Goal: Information Seeking & Learning: Learn about a topic

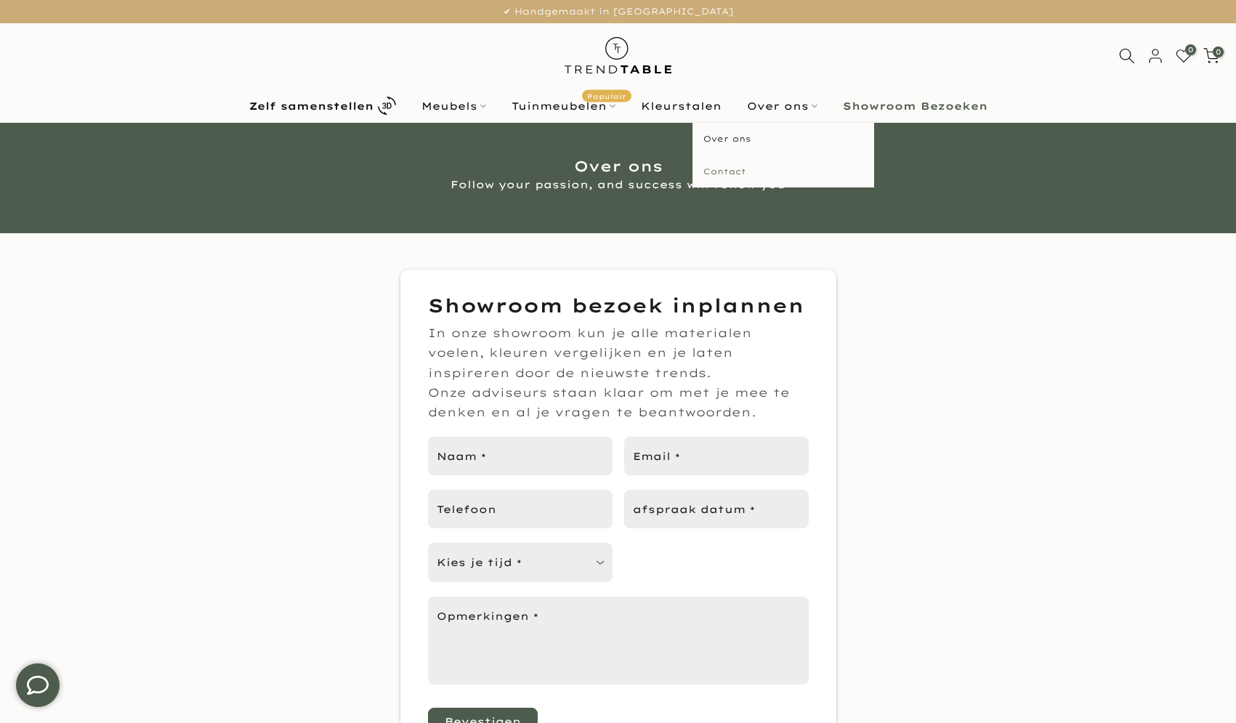
click at [748, 175] on link "Contact" at bounding box center [783, 171] width 182 height 33
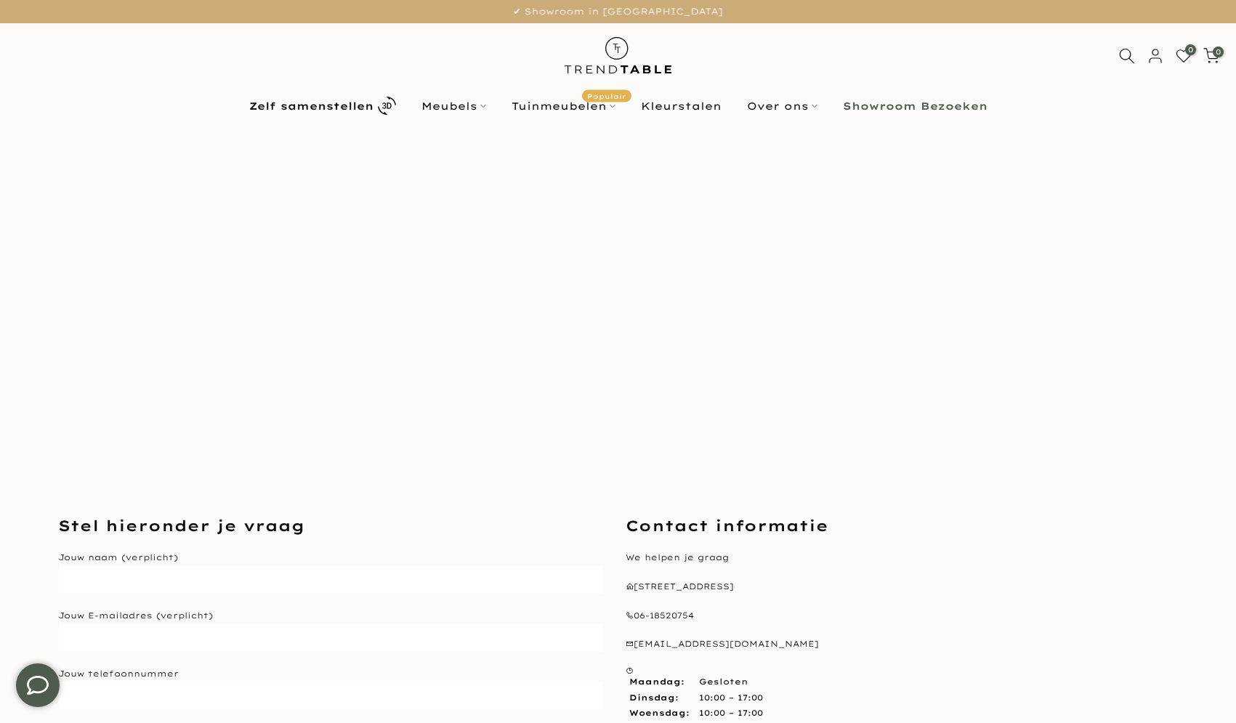
click at [931, 95] on ul "Zelf samenstellen Meubels Configurator (zelf samenstellen) Eikenhouten Tafels O…" at bounding box center [617, 105] width 763 height 25
click at [917, 104] on b "Showroom Bezoeken" at bounding box center [915, 106] width 145 height 10
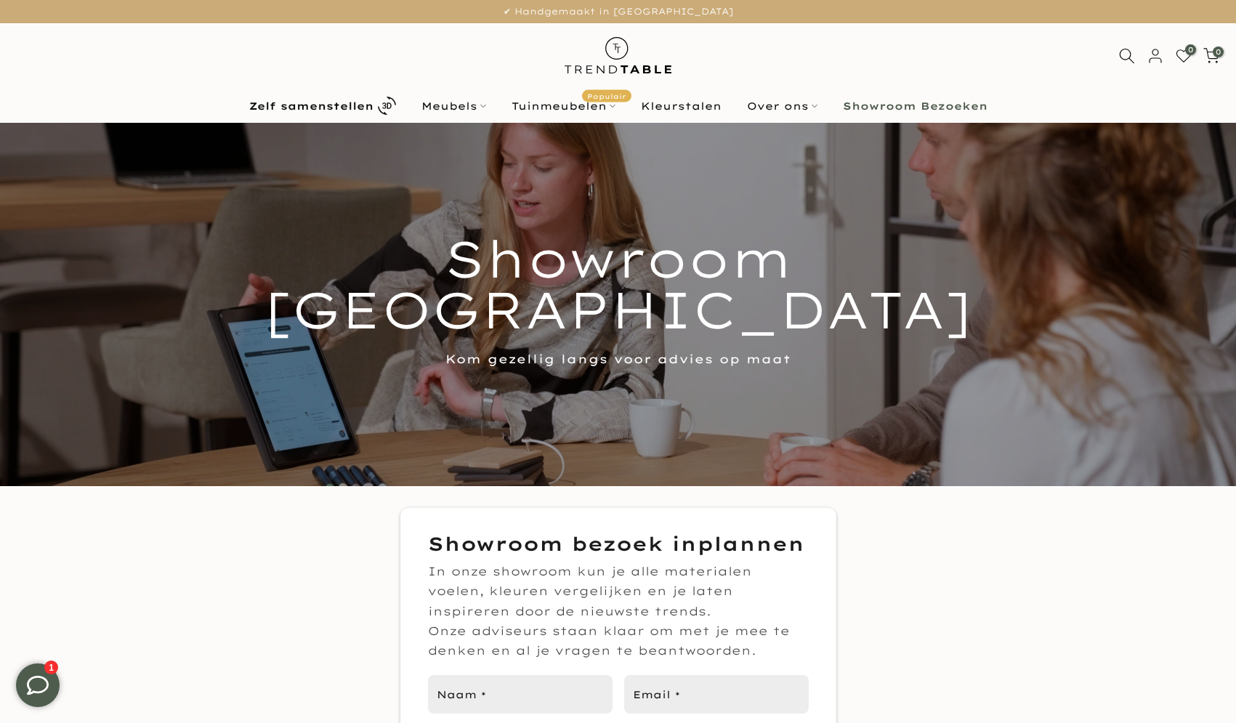
click at [631, 51] on img at bounding box center [617, 55] width 127 height 65
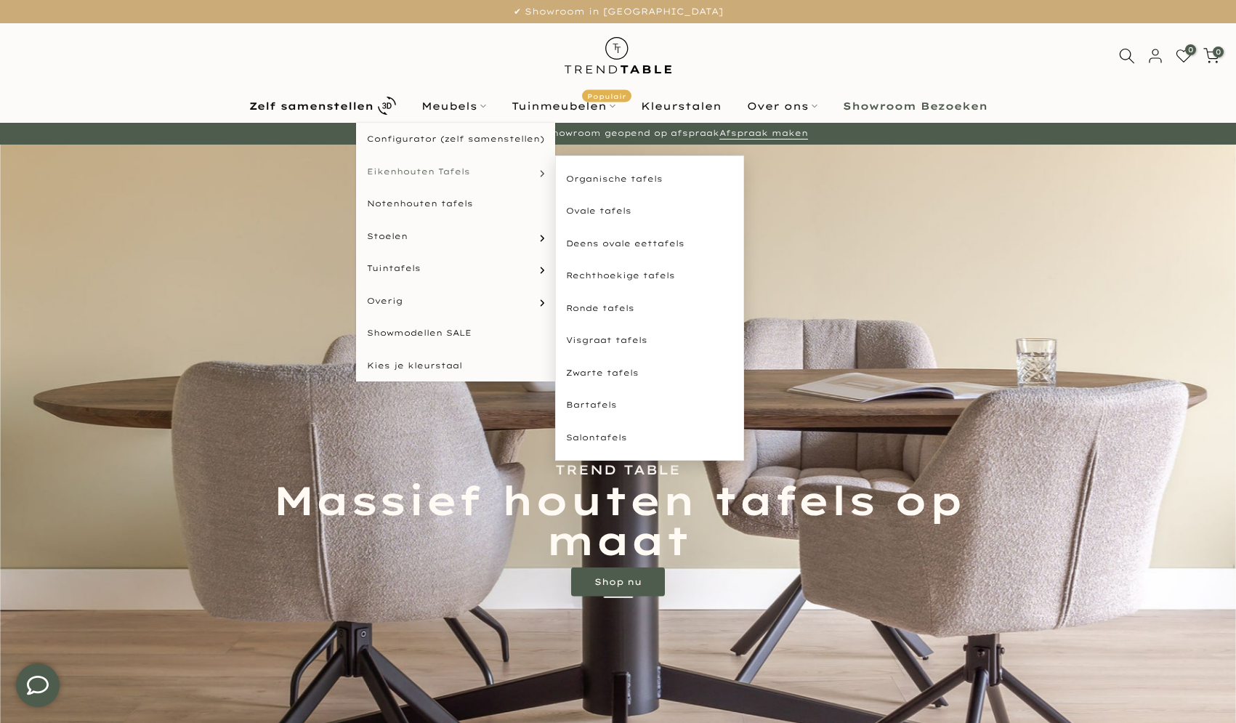
click at [448, 173] on span "Eikenhouten Tafels" at bounding box center [418, 172] width 103 height 12
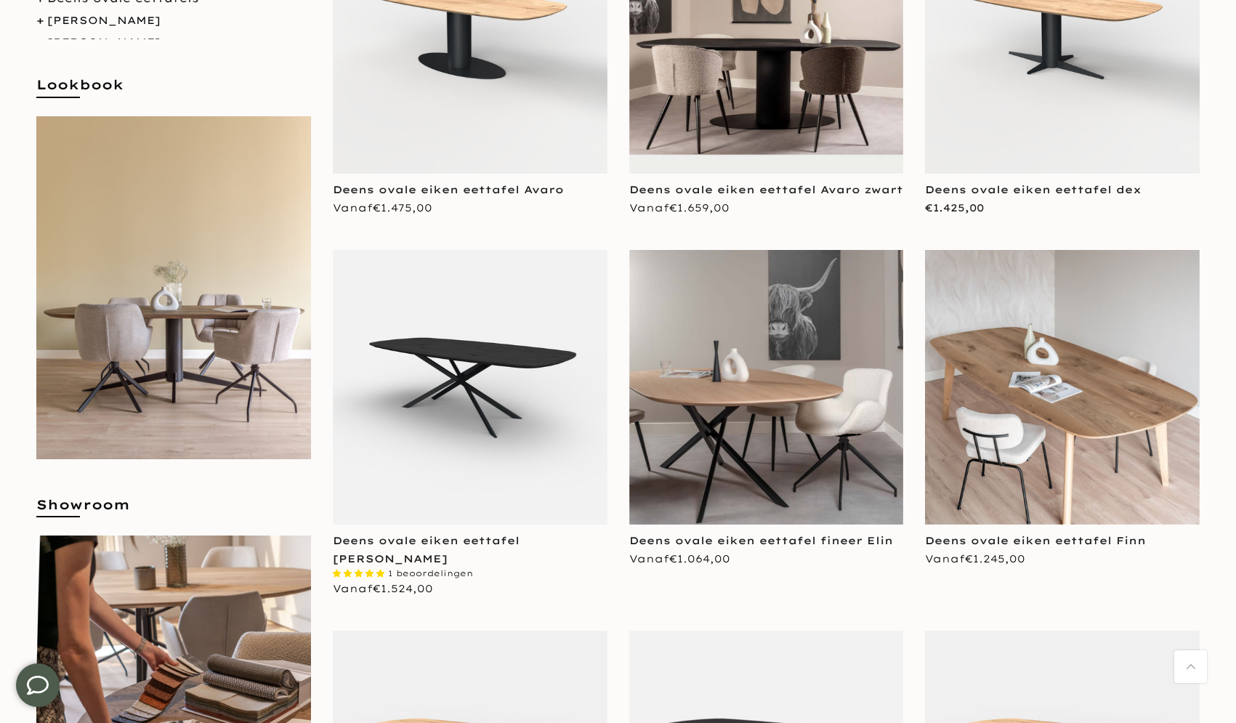
scroll to position [422, 0]
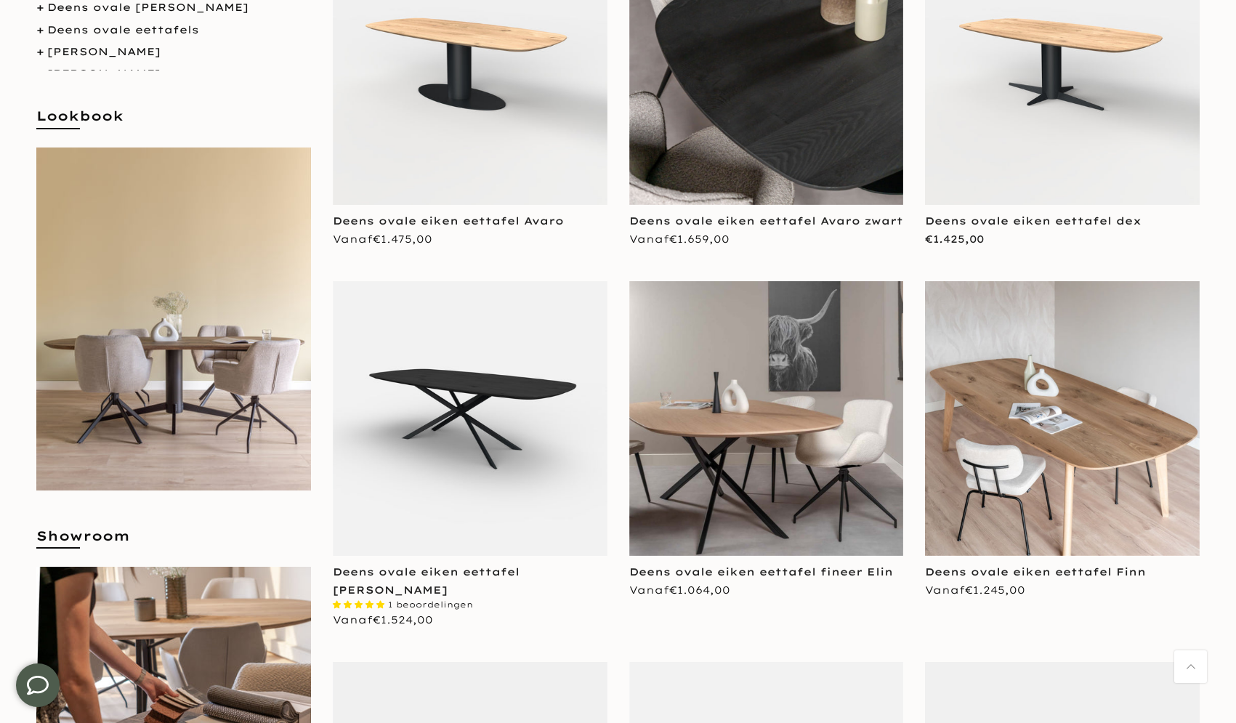
click at [739, 145] on img at bounding box center [766, 67] width 275 height 275
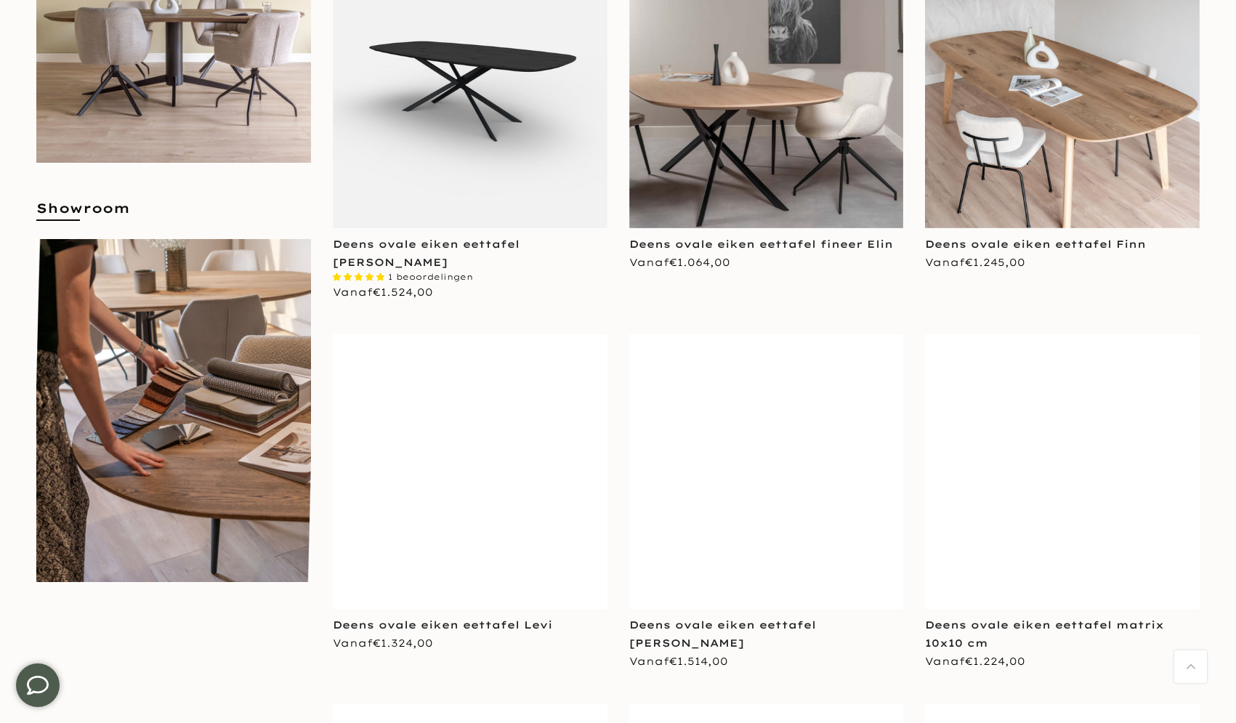
scroll to position [741, 0]
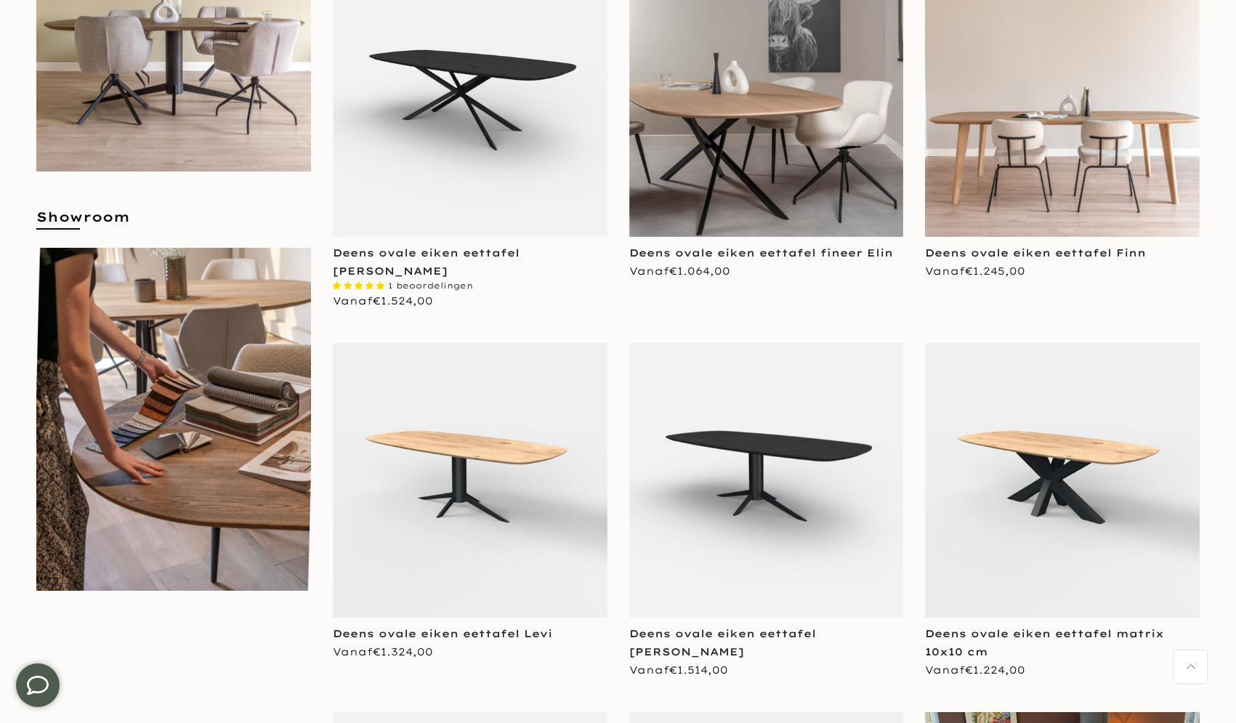
click at [1043, 146] on img at bounding box center [1062, 99] width 275 height 275
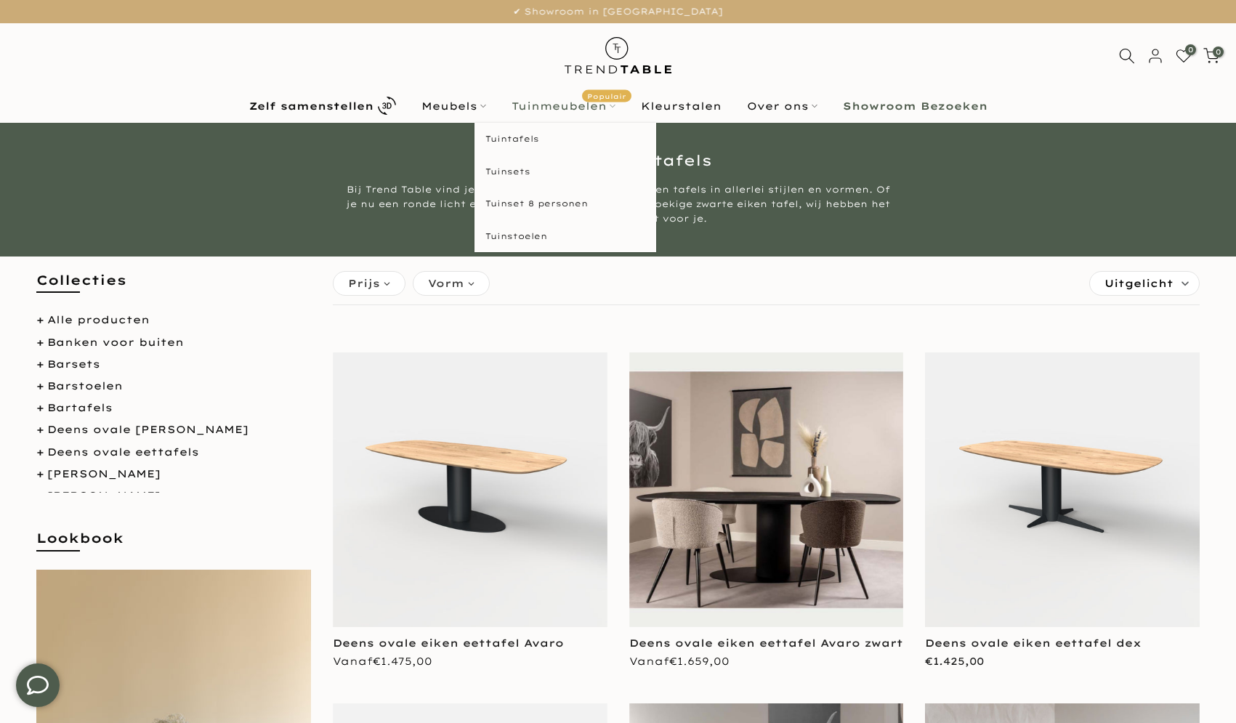
click at [566, 105] on link "Tuinmeubelen Populair" at bounding box center [562, 105] width 129 height 17
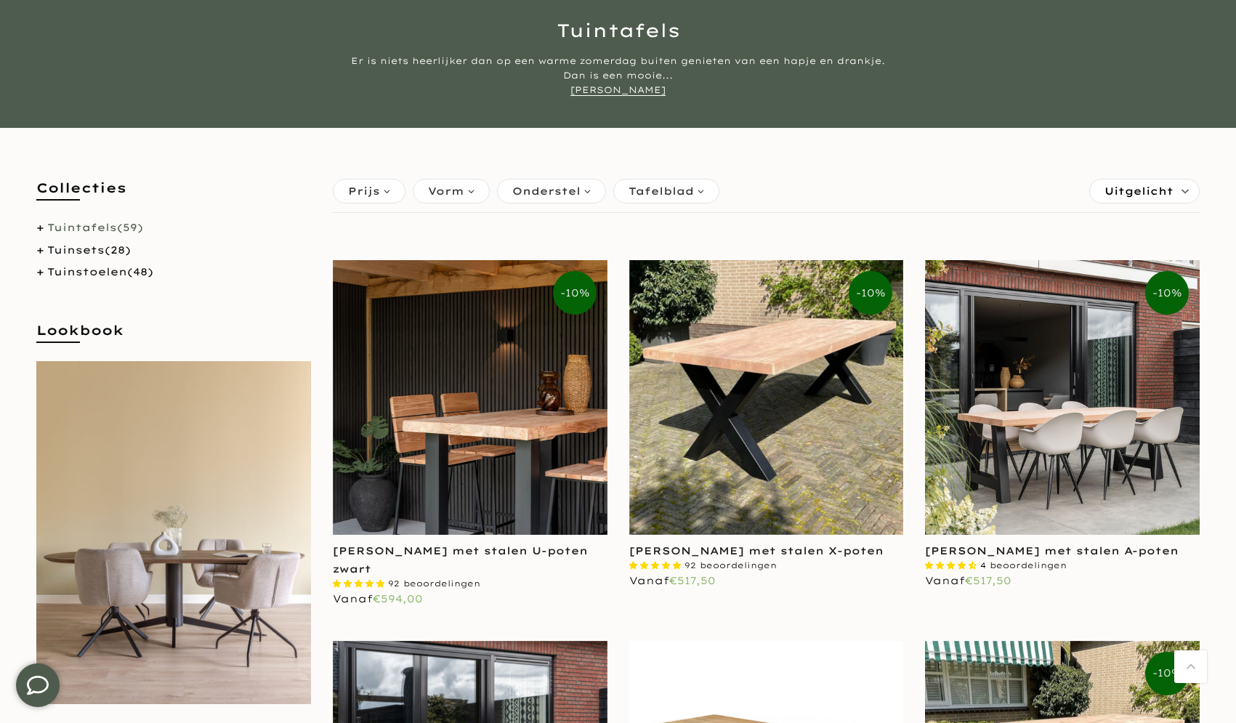
scroll to position [135, 0]
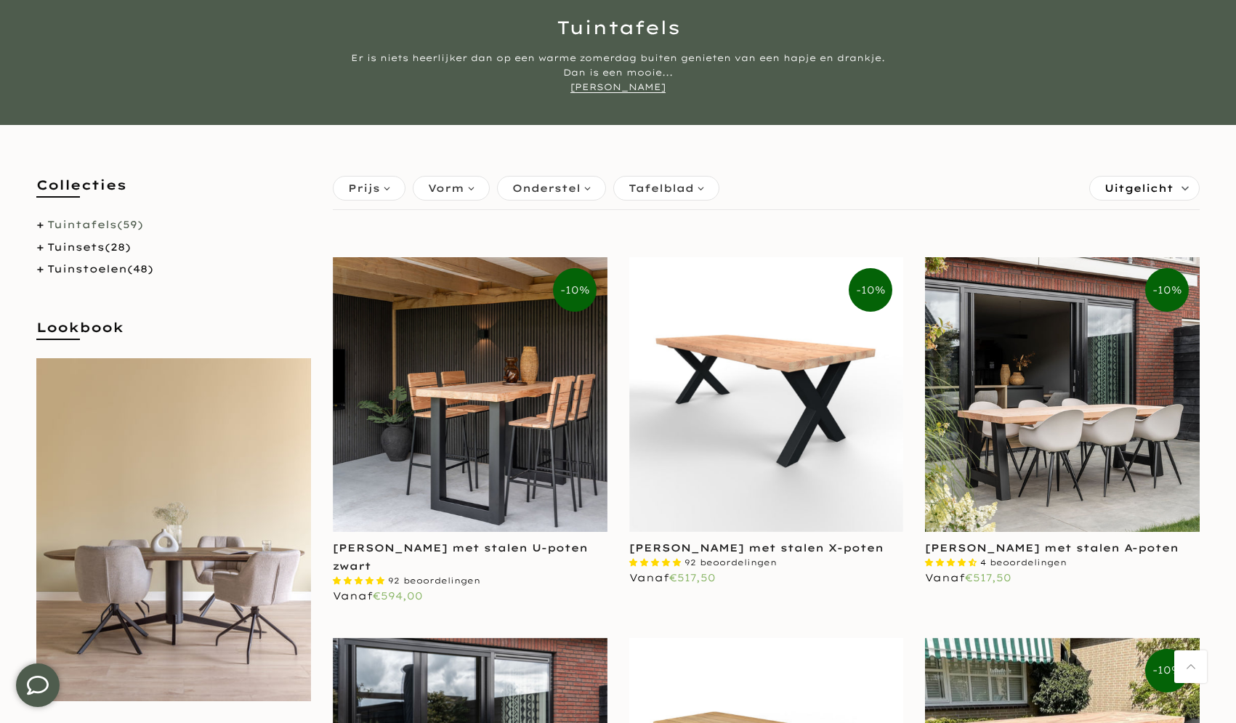
click at [740, 360] on img at bounding box center [766, 394] width 275 height 275
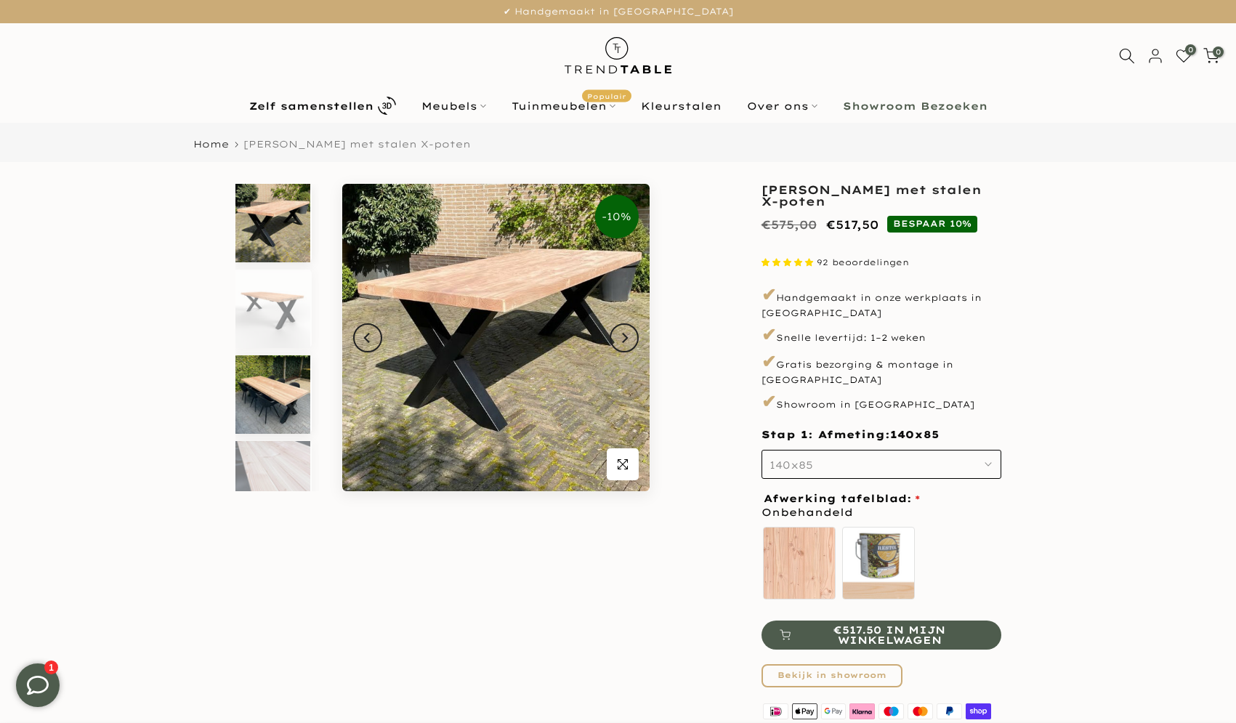
click at [265, 385] on img at bounding box center [272, 394] width 75 height 78
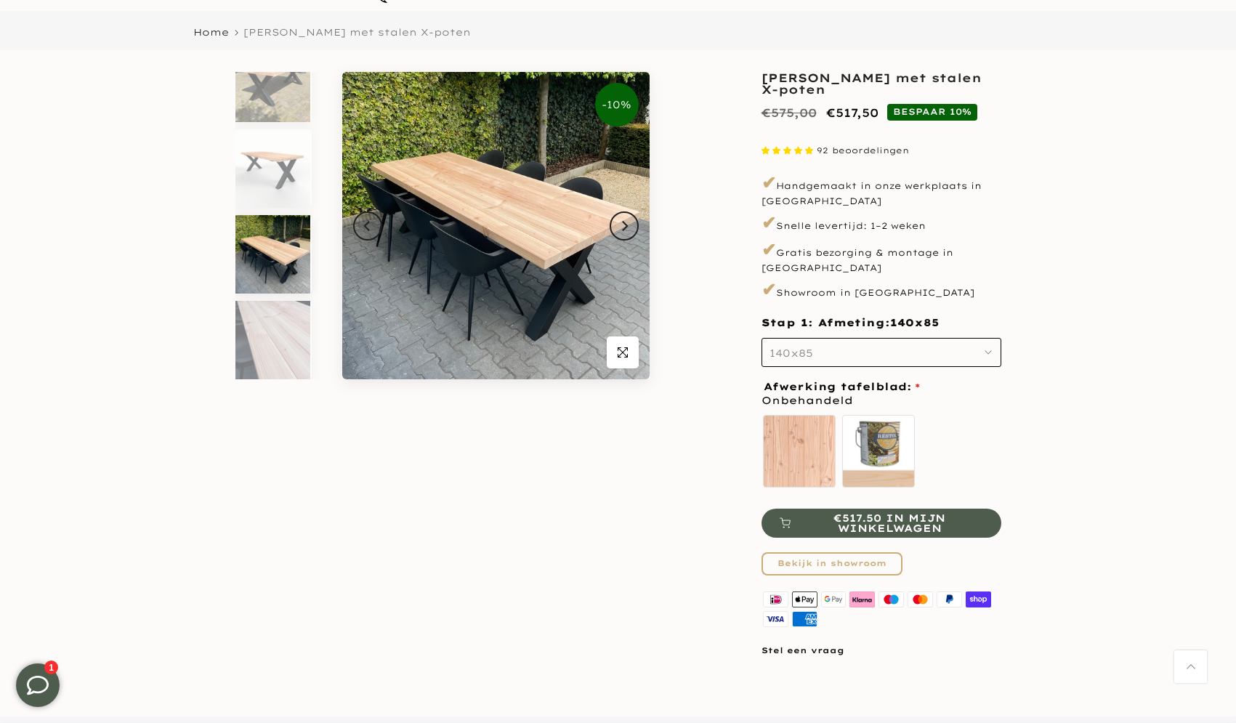
scroll to position [113, 0]
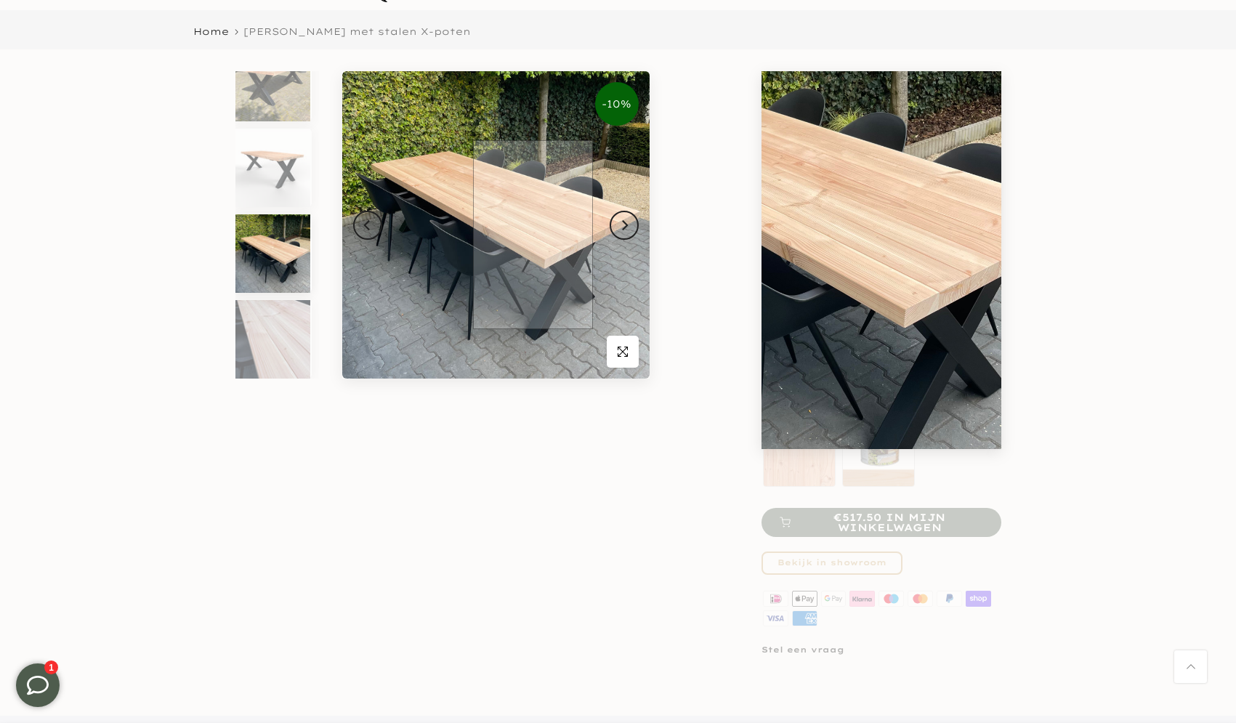
click at [532, 235] on img at bounding box center [495, 224] width 307 height 307
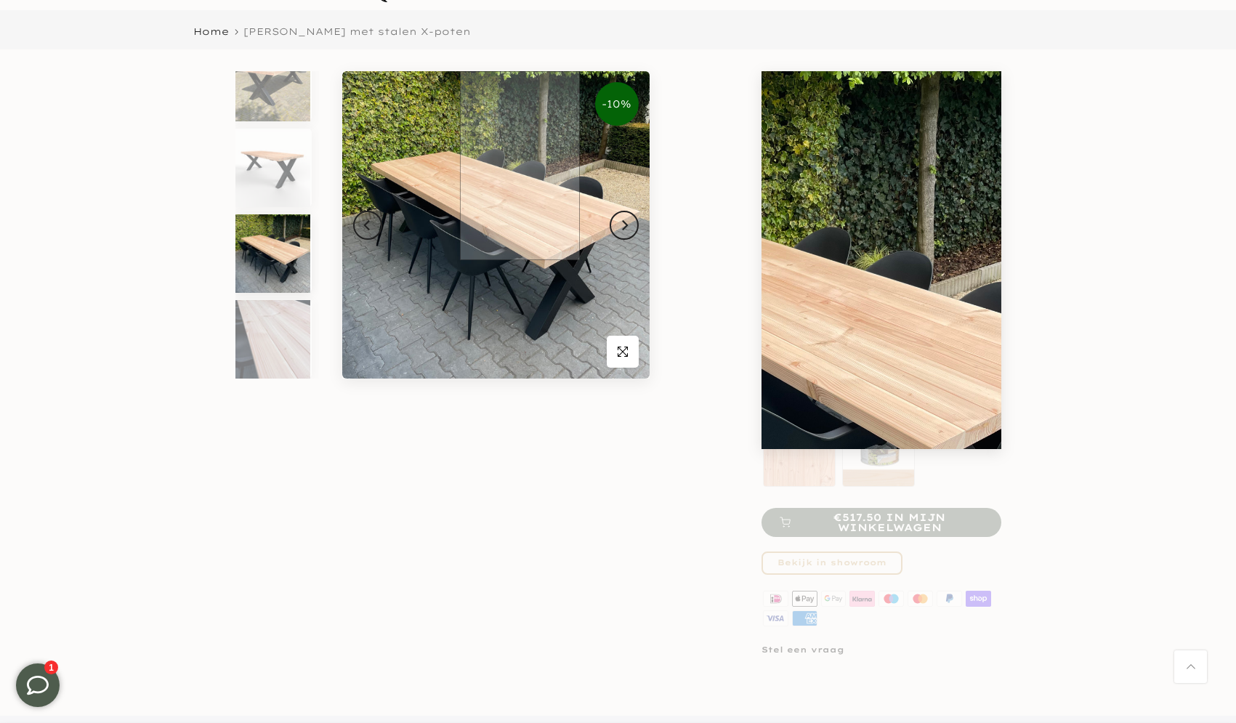
scroll to position [0, 0]
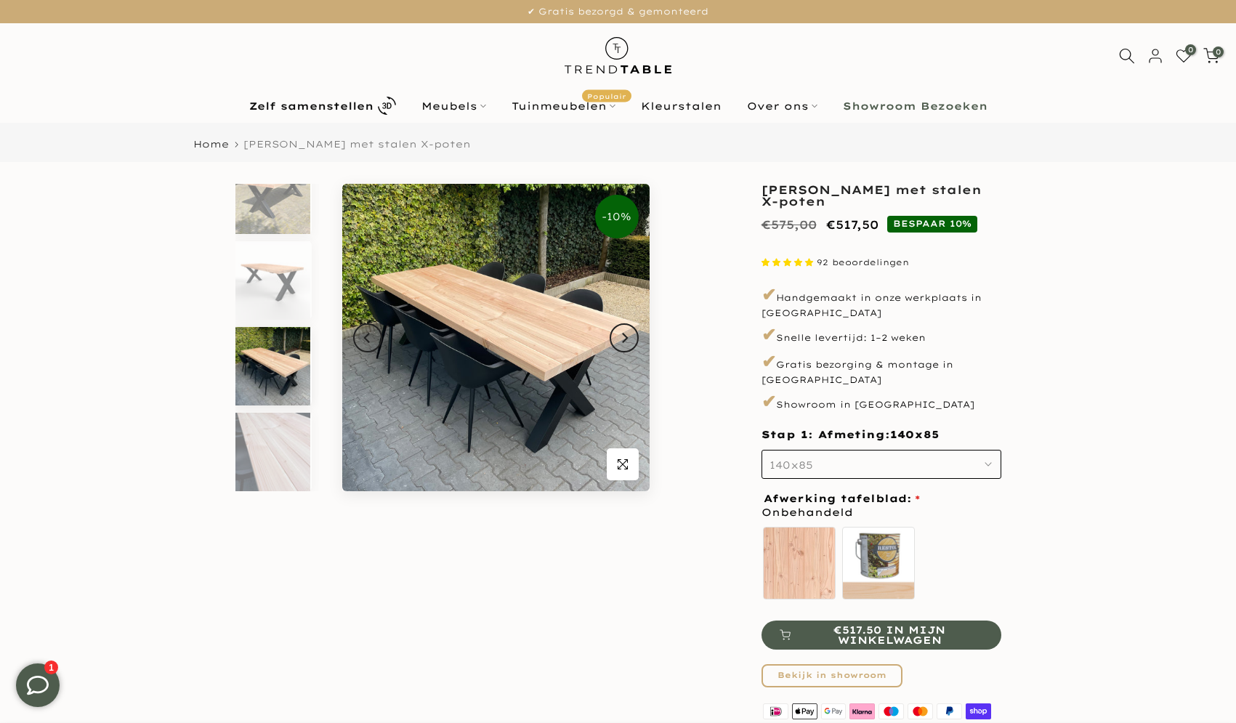
click at [927, 103] on b "Showroom Bezoeken" at bounding box center [915, 106] width 145 height 10
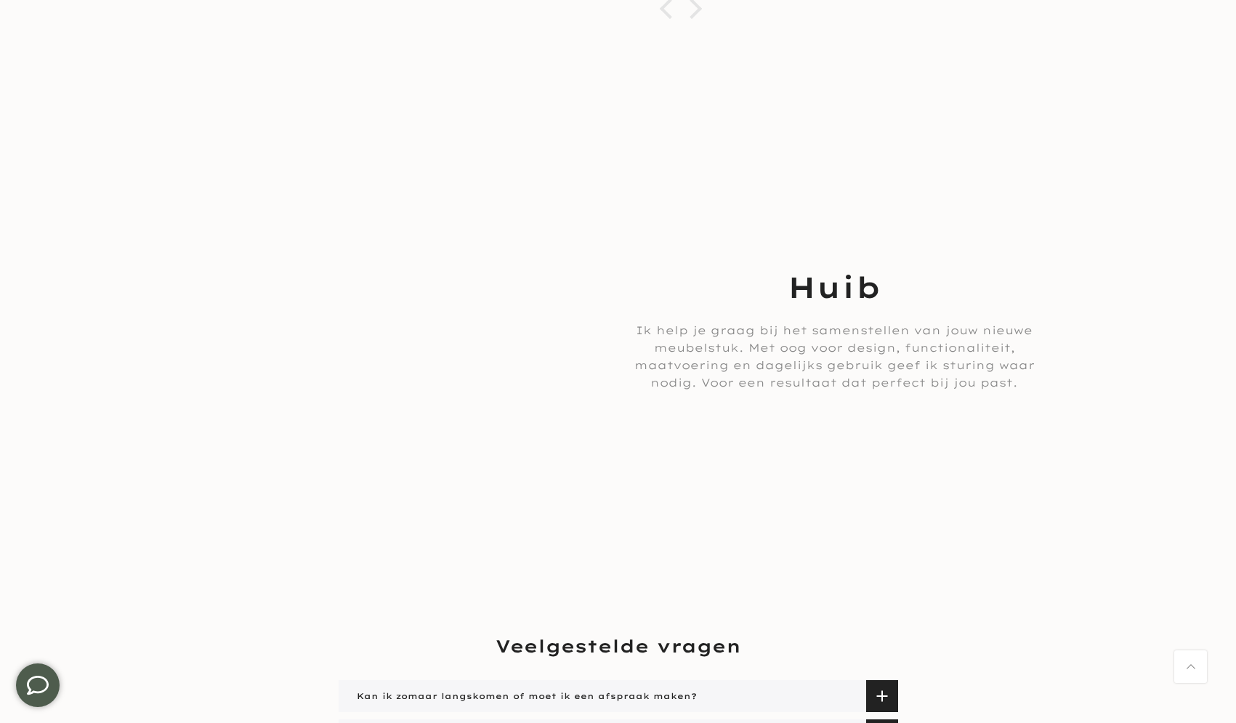
scroll to position [2263, 0]
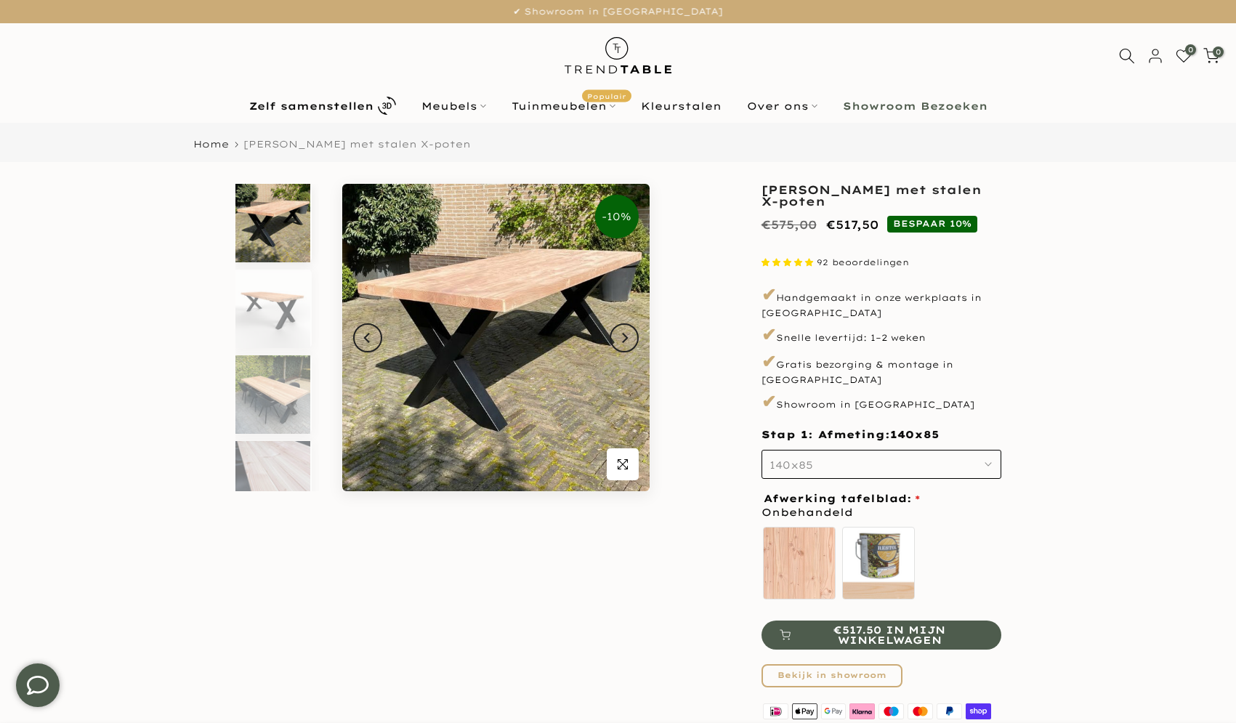
click at [606, 48] on img at bounding box center [617, 55] width 127 height 65
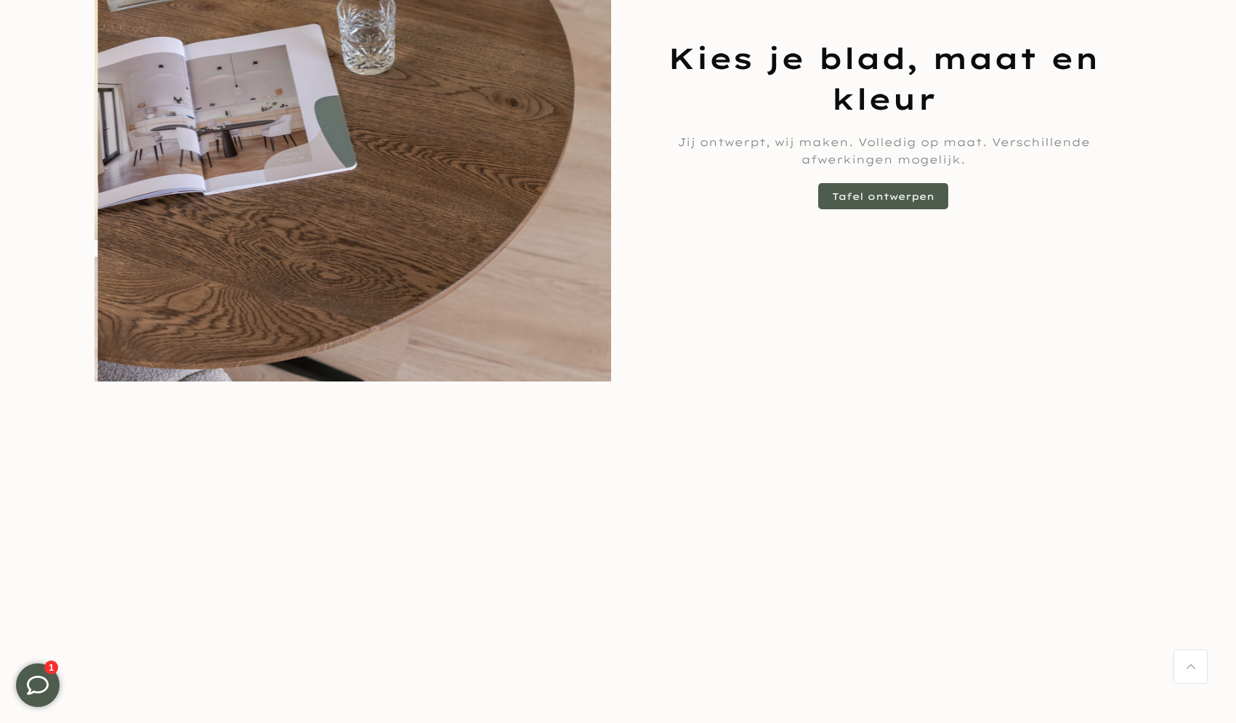
scroll to position [1524, 0]
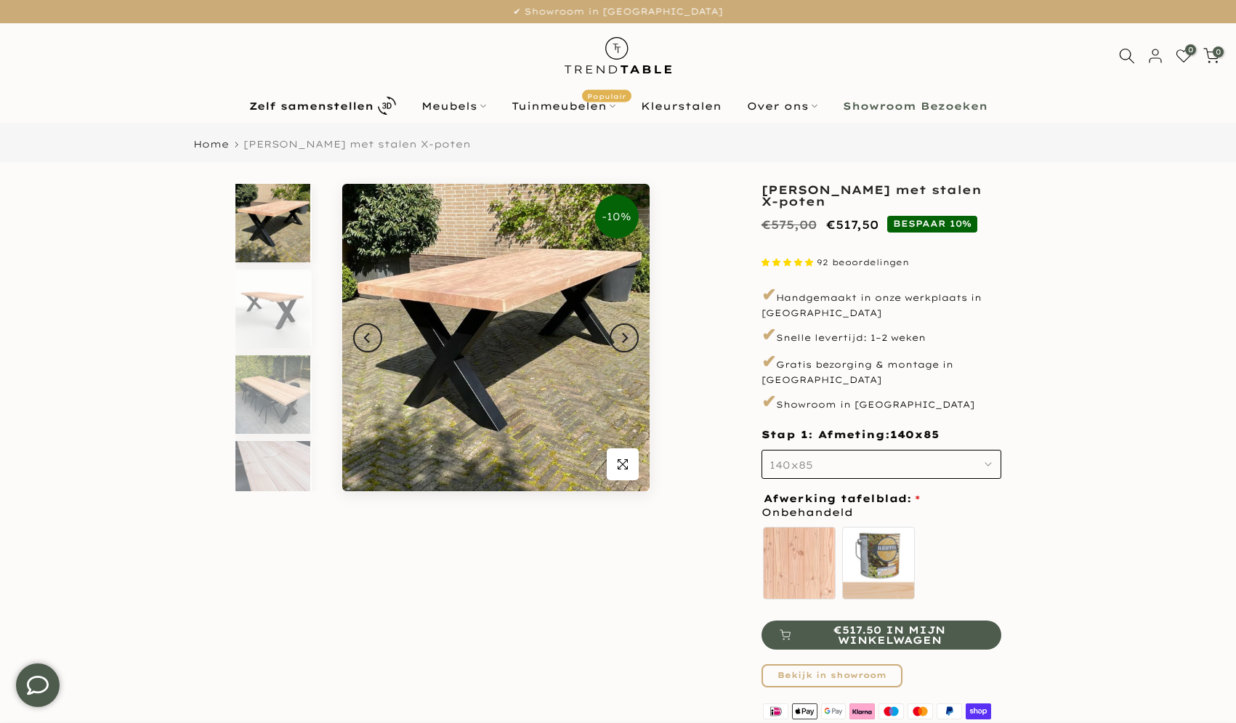
click at [930, 112] on link "Showroom Bezoeken" at bounding box center [915, 105] width 170 height 17
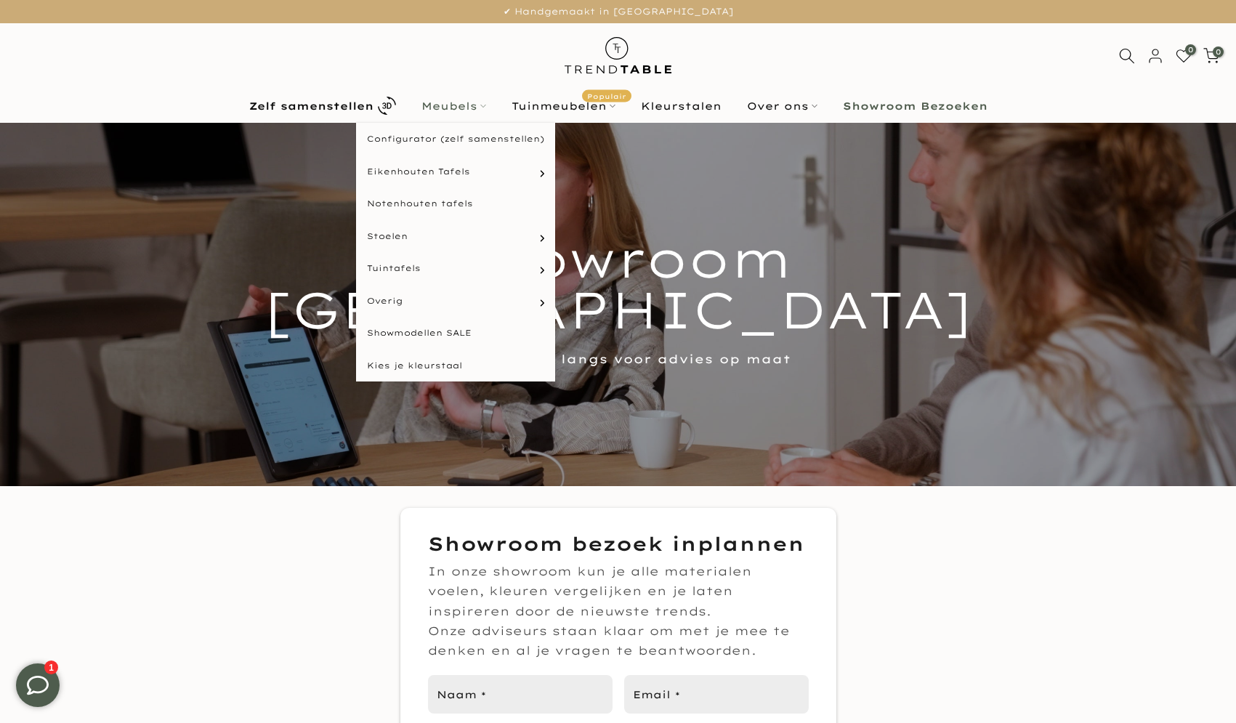
click at [474, 97] on link "Meubels" at bounding box center [453, 105] width 90 height 17
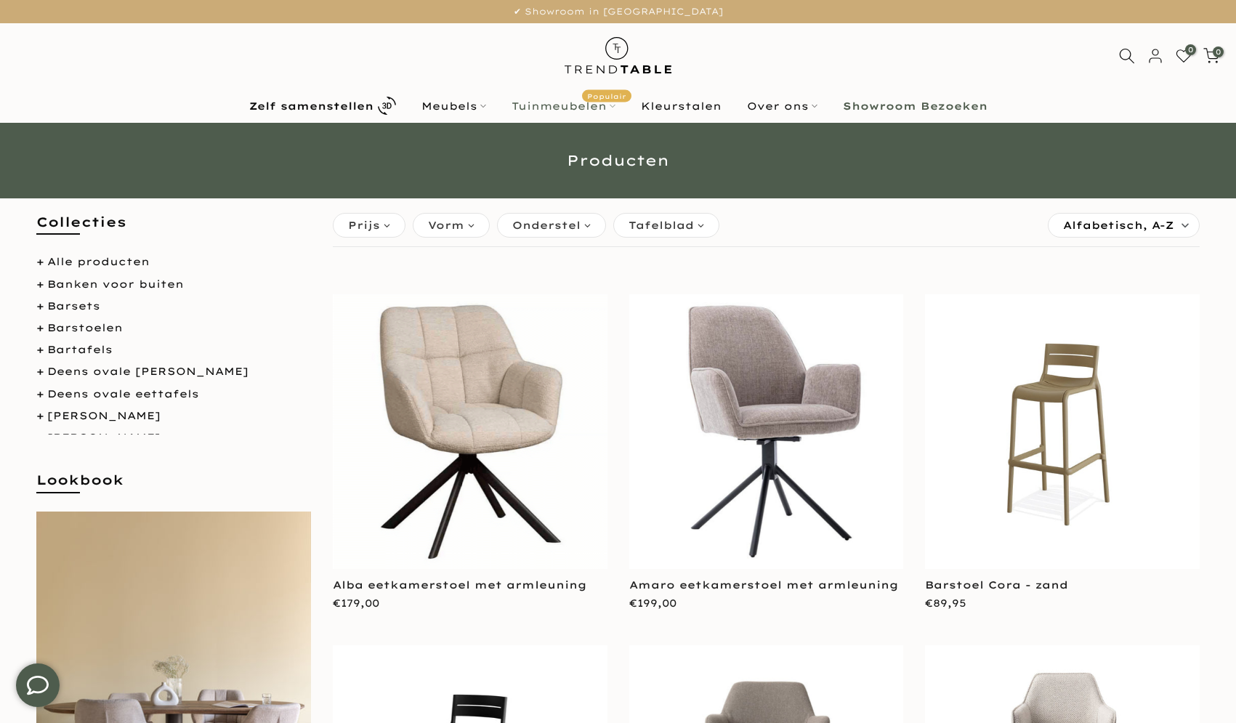
click at [572, 111] on link "Tuinmeubelen Populair" at bounding box center [562, 105] width 129 height 17
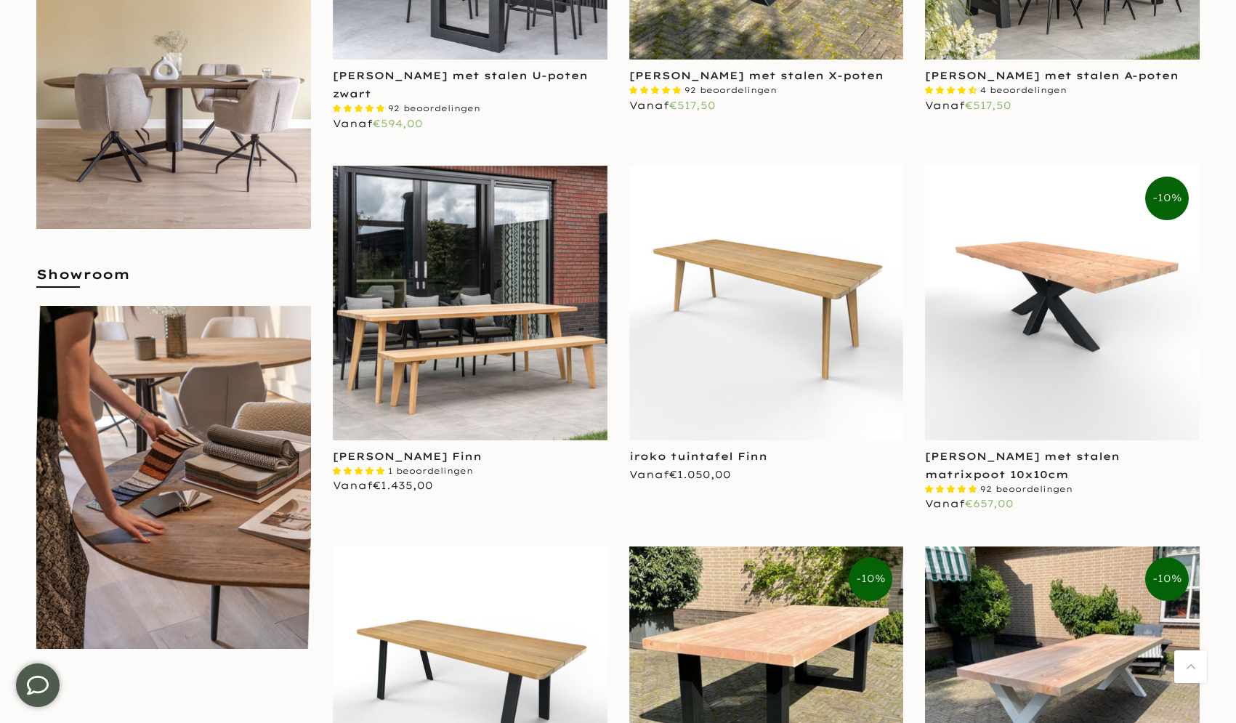
scroll to position [1010, 0]
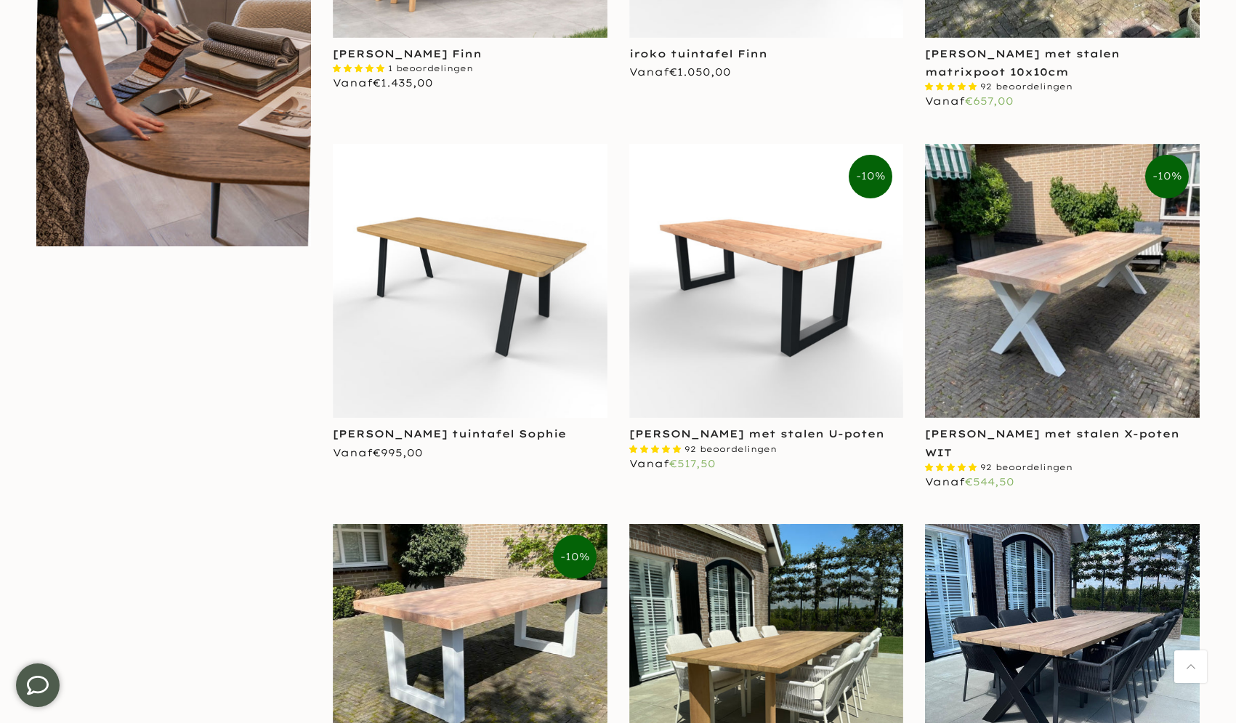
click at [791, 264] on img at bounding box center [766, 281] width 275 height 275
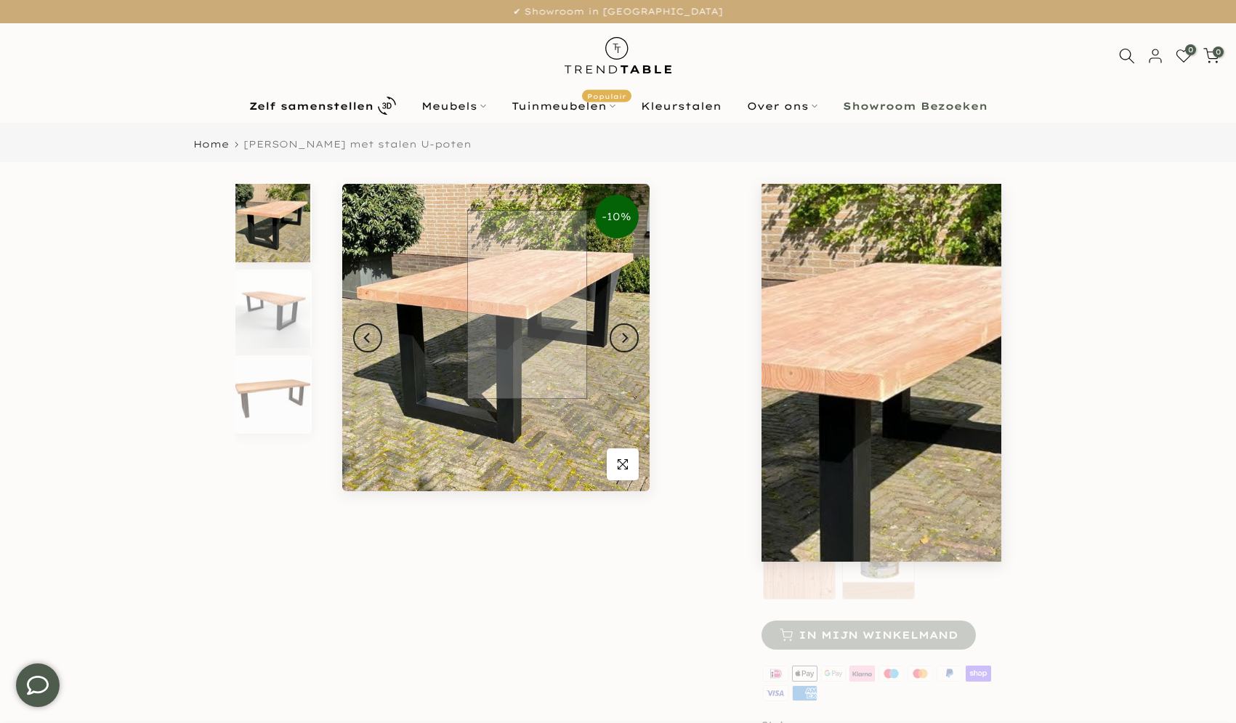
click at [527, 304] on img at bounding box center [495, 337] width 307 height 307
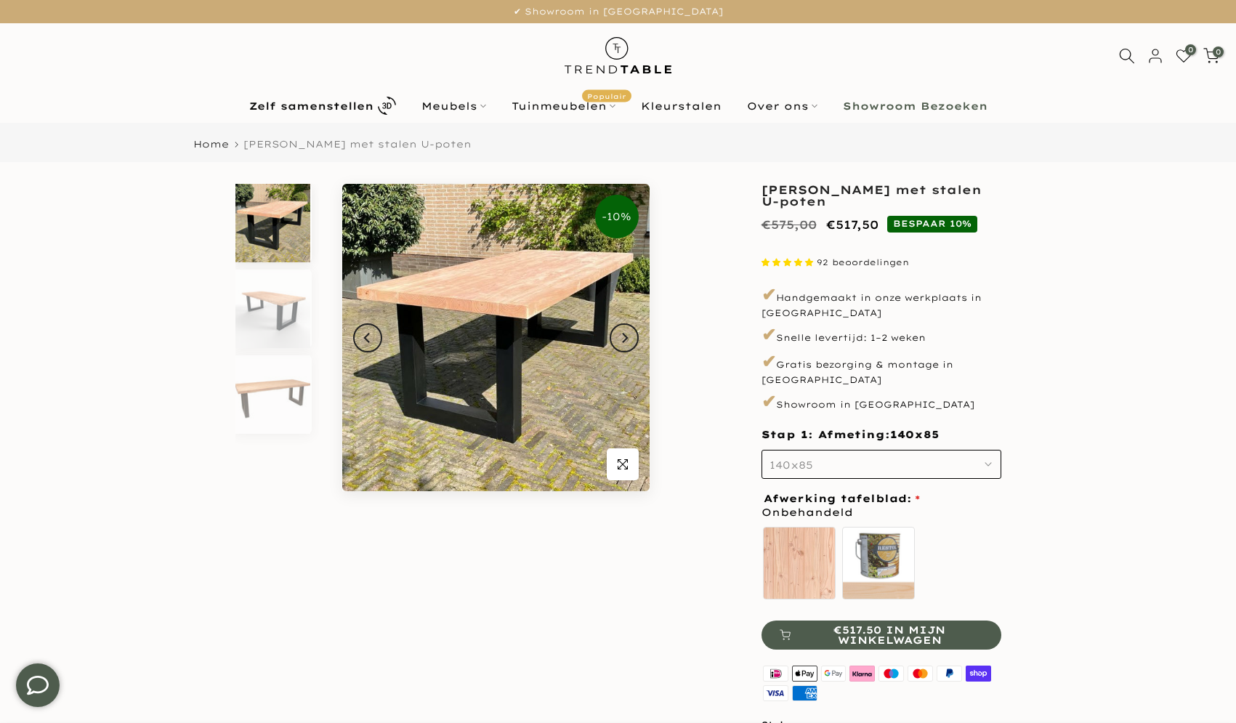
click at [922, 328] on p "✔ Snelle levertijd: 1–2 weken" at bounding box center [881, 335] width 240 height 25
click at [249, 206] on img at bounding box center [272, 223] width 75 height 78
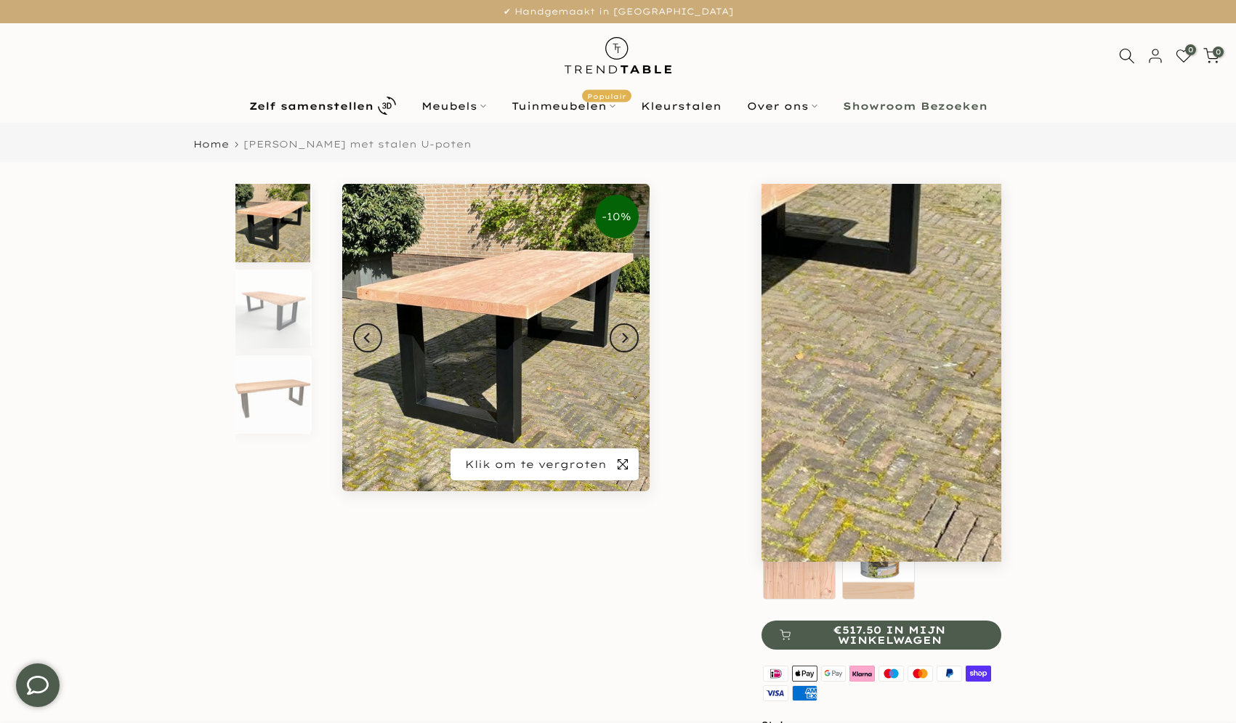
click at [625, 468] on icon "button" at bounding box center [622, 464] width 10 height 12
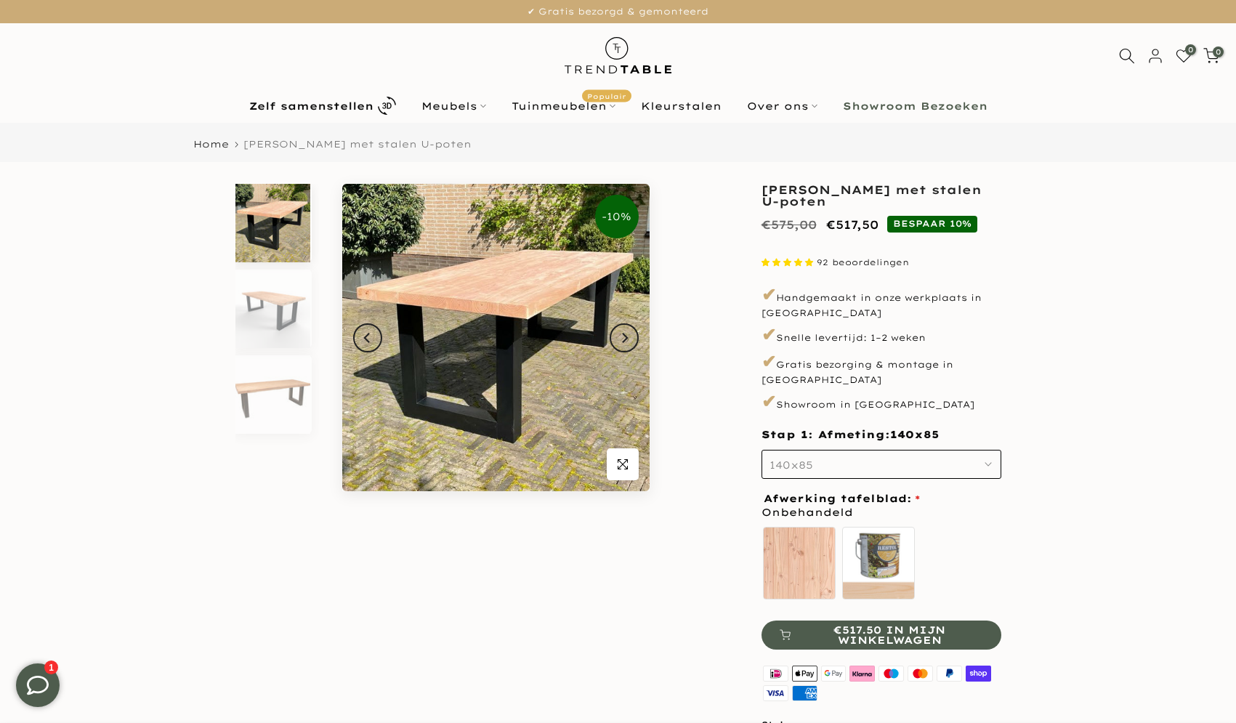
click at [631, 57] on img at bounding box center [617, 55] width 127 height 65
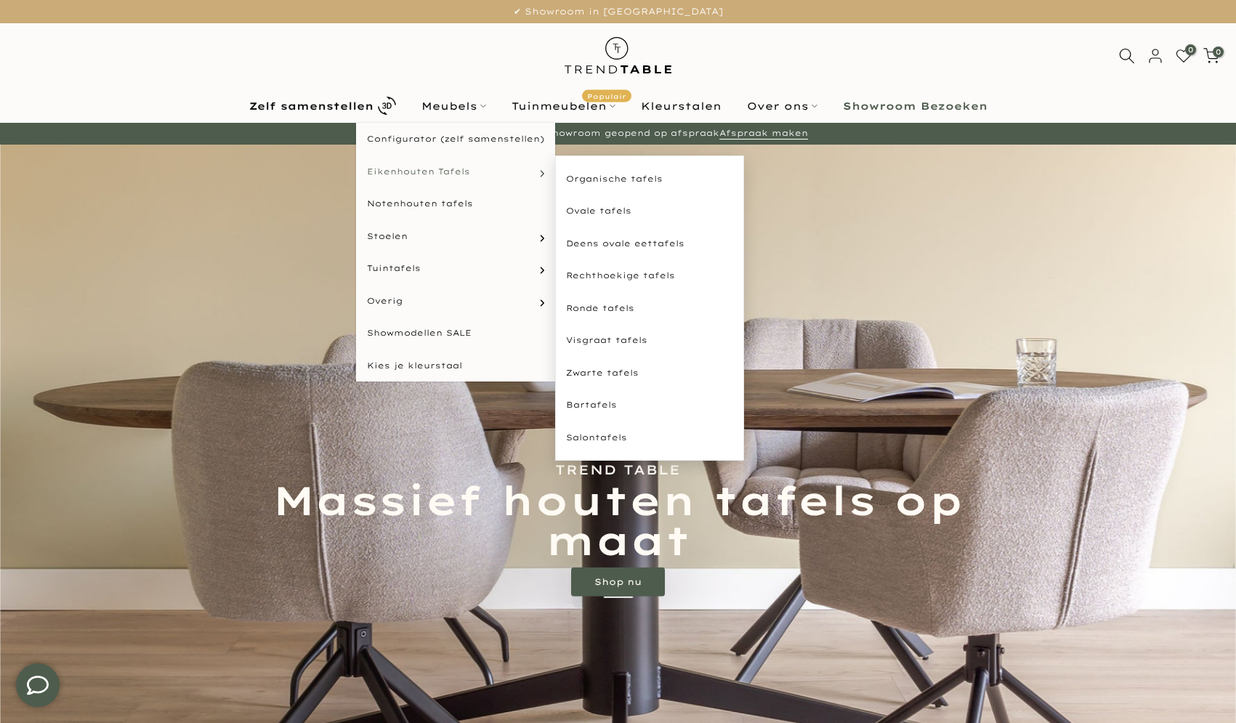
click at [434, 174] on span "Eikenhouten Tafels" at bounding box center [418, 172] width 103 height 12
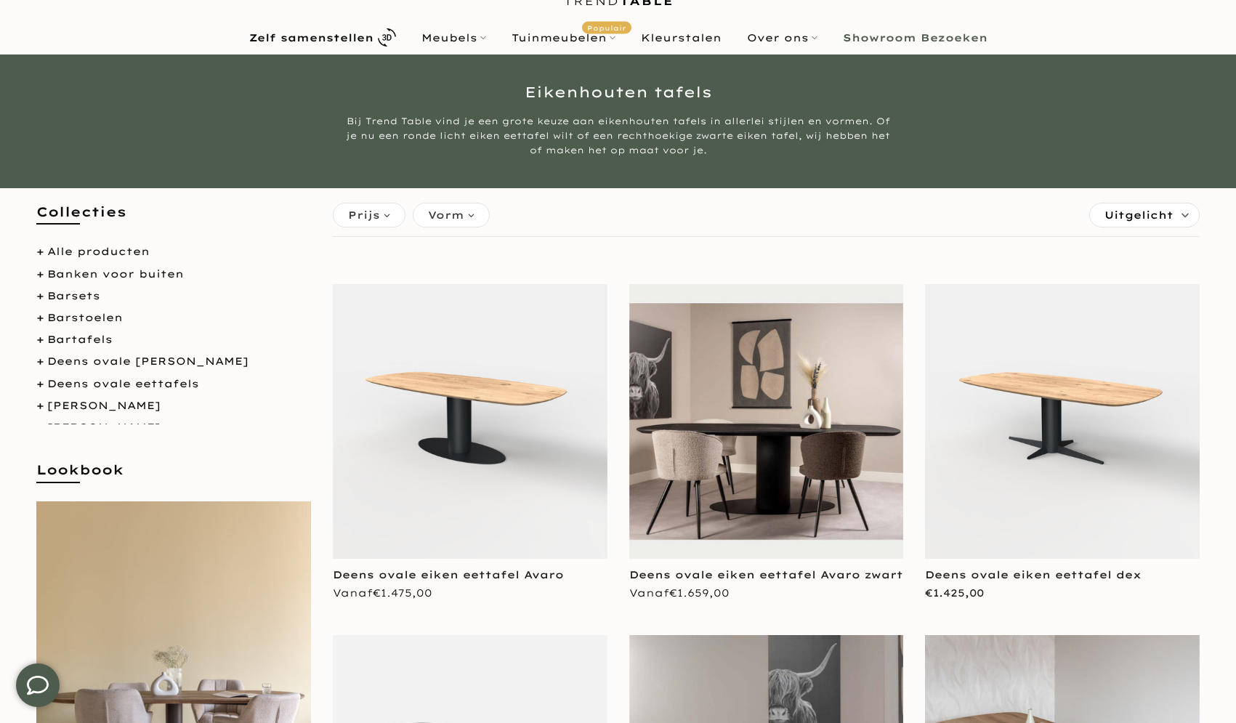
scroll to position [73, 0]
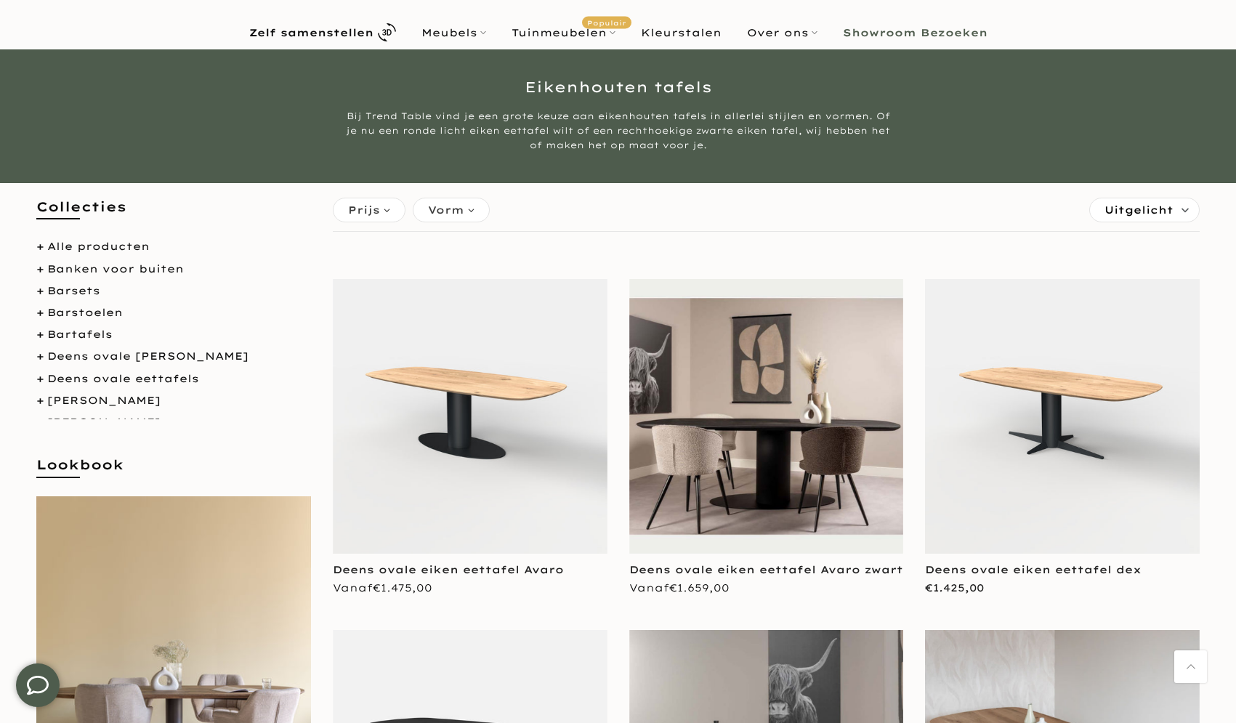
click at [1122, 437] on img at bounding box center [1062, 416] width 275 height 275
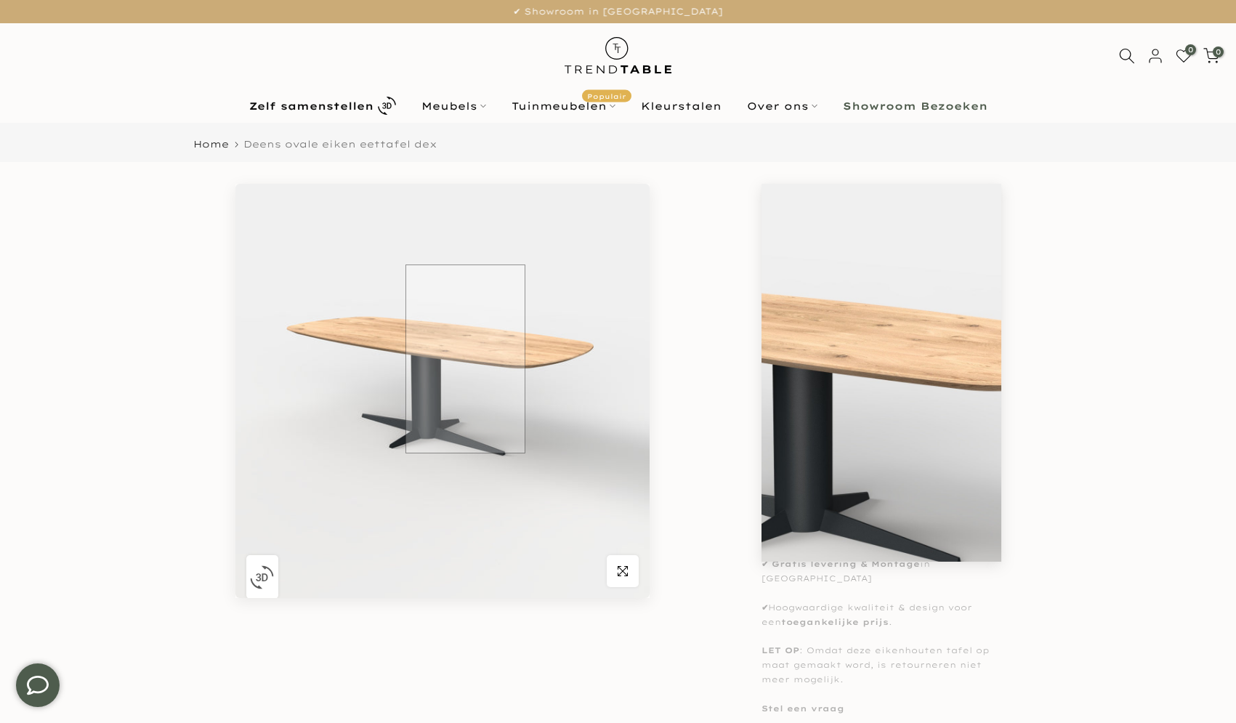
click at [450, 363] on img at bounding box center [442, 391] width 414 height 414
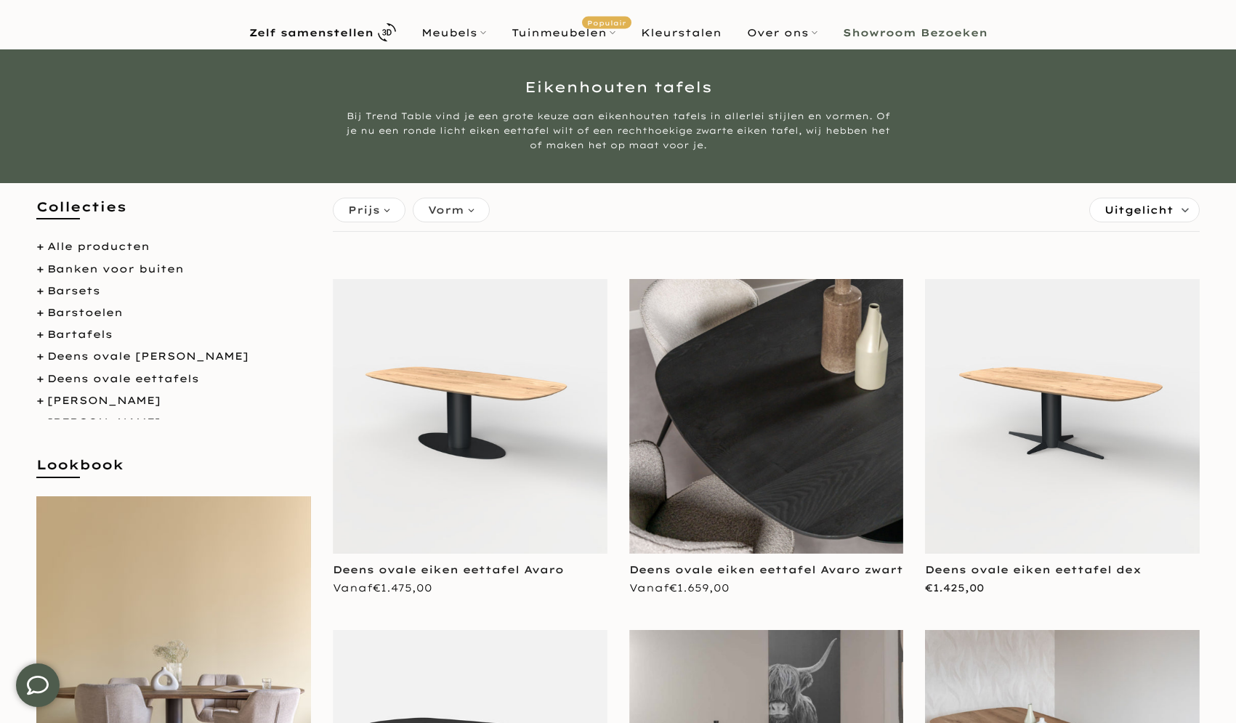
scroll to position [451, 0]
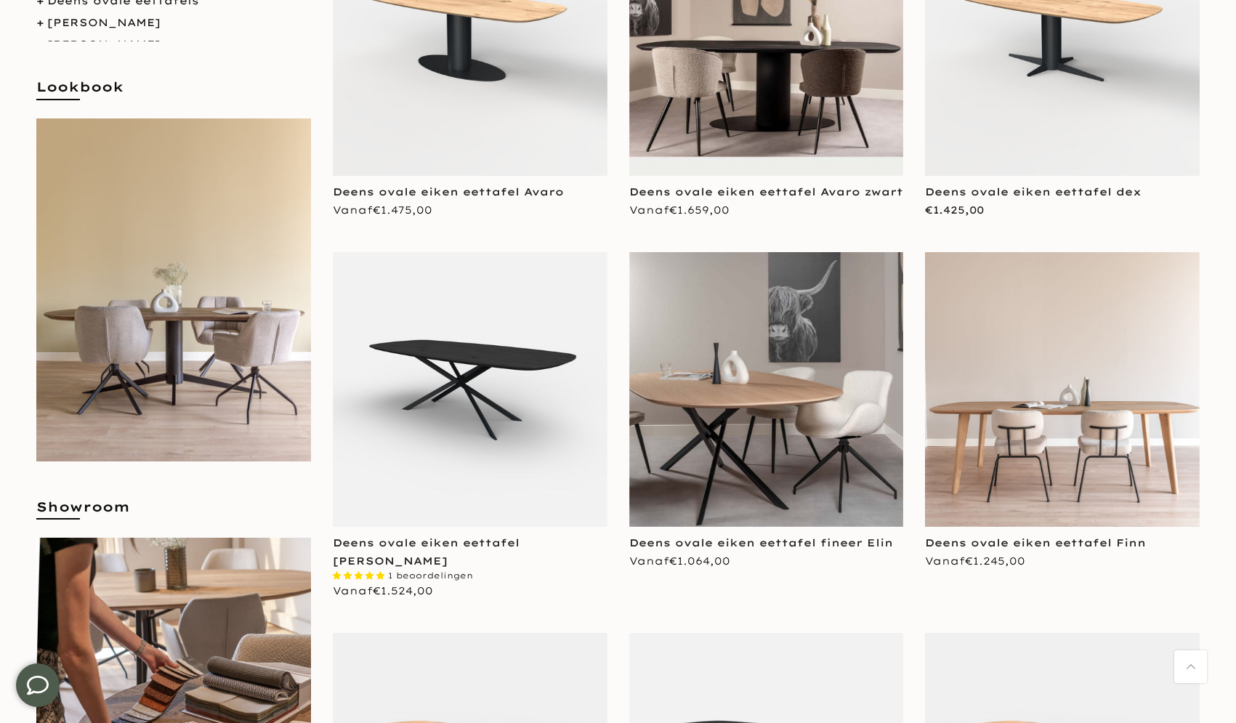
click at [1060, 386] on img at bounding box center [1062, 389] width 275 height 275
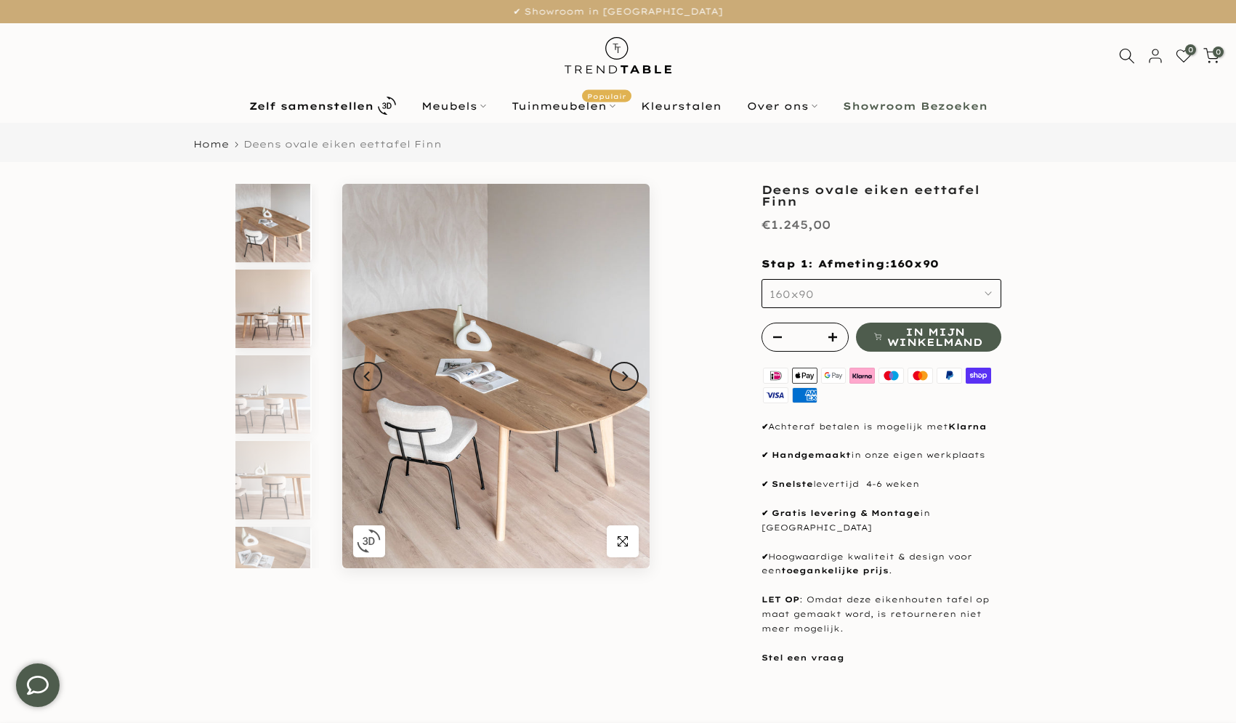
click at [262, 309] on img at bounding box center [272, 308] width 75 height 78
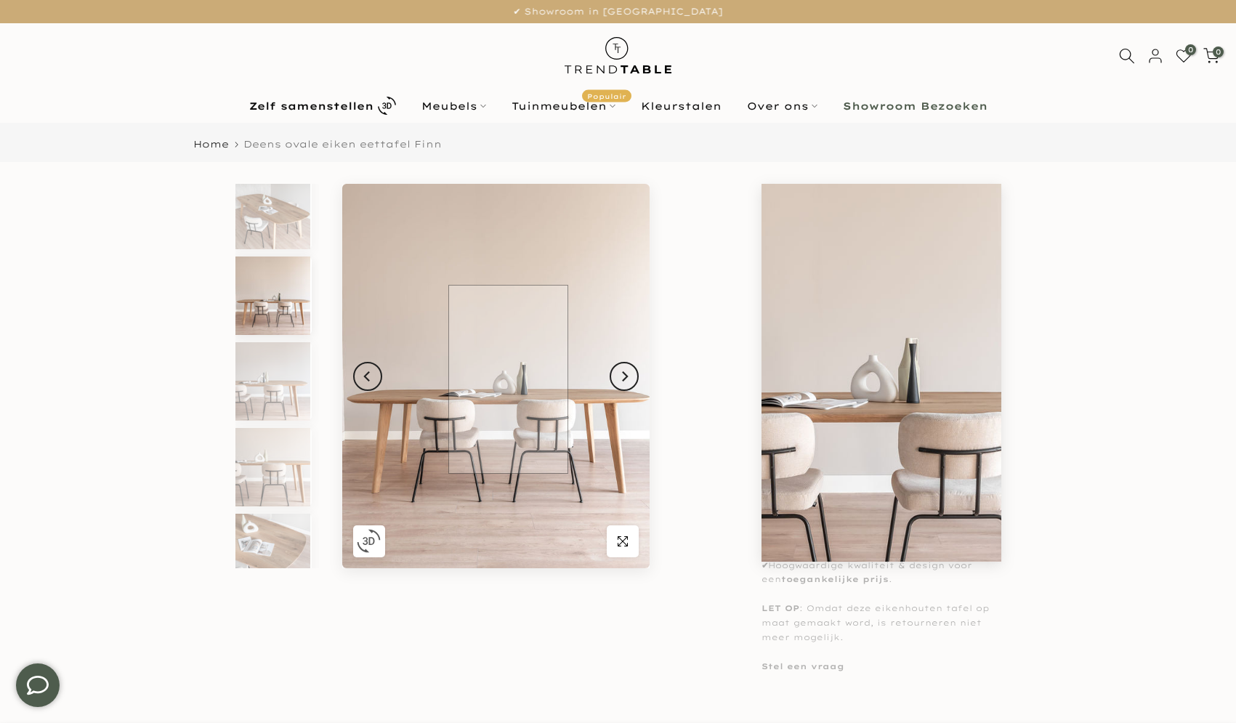
click at [508, 379] on img at bounding box center [495, 376] width 307 height 384
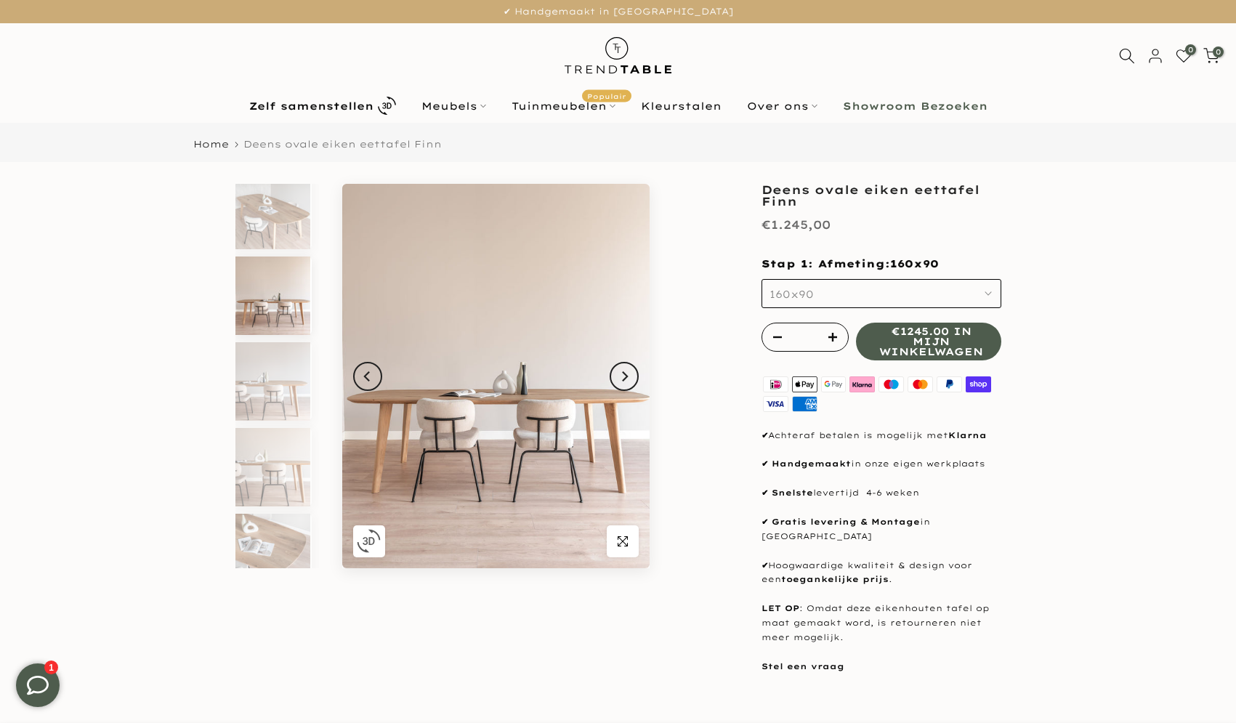
click at [915, 105] on b "Showroom Bezoeken" at bounding box center [915, 106] width 145 height 10
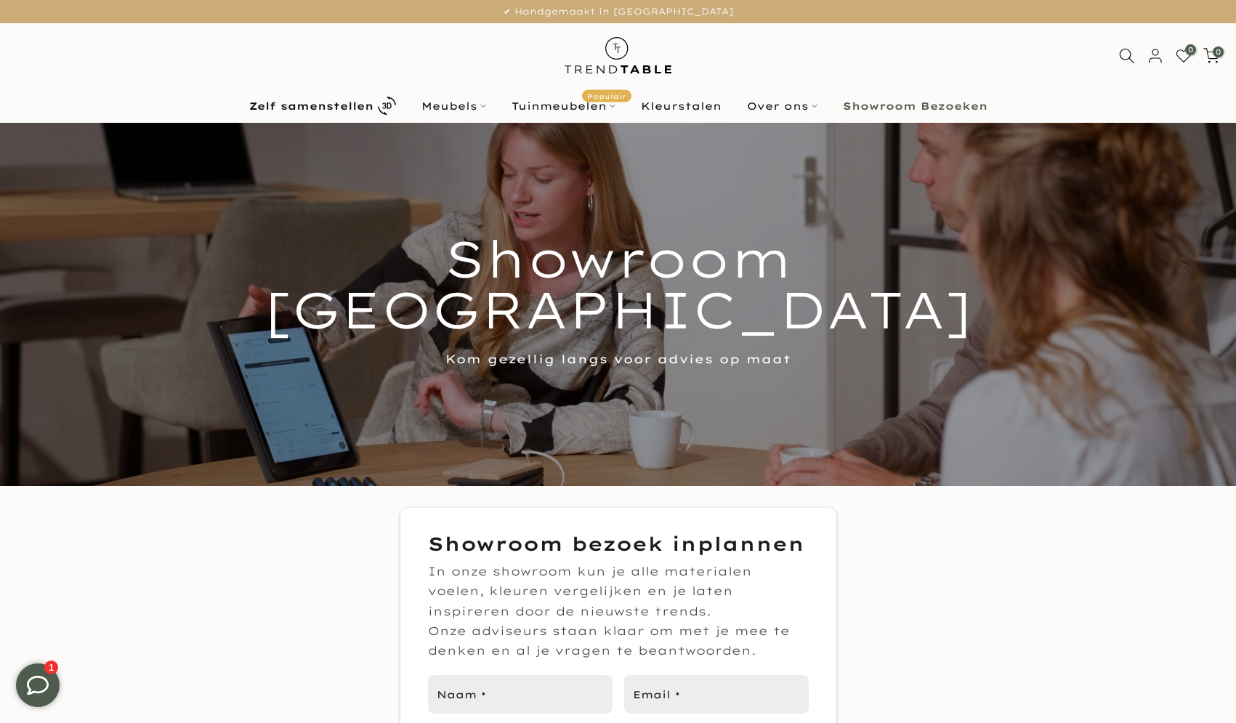
click at [607, 74] on img at bounding box center [617, 55] width 127 height 65
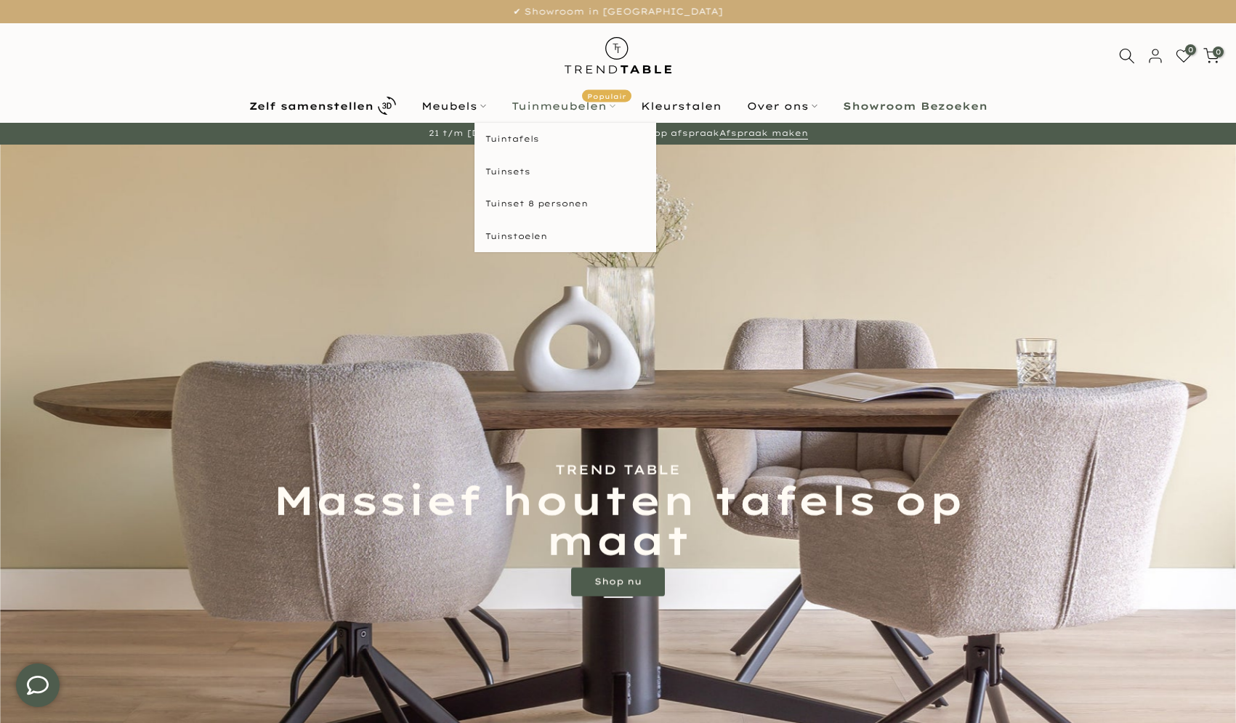
click at [546, 108] on link "Tuinmeubelen Populair" at bounding box center [562, 105] width 129 height 17
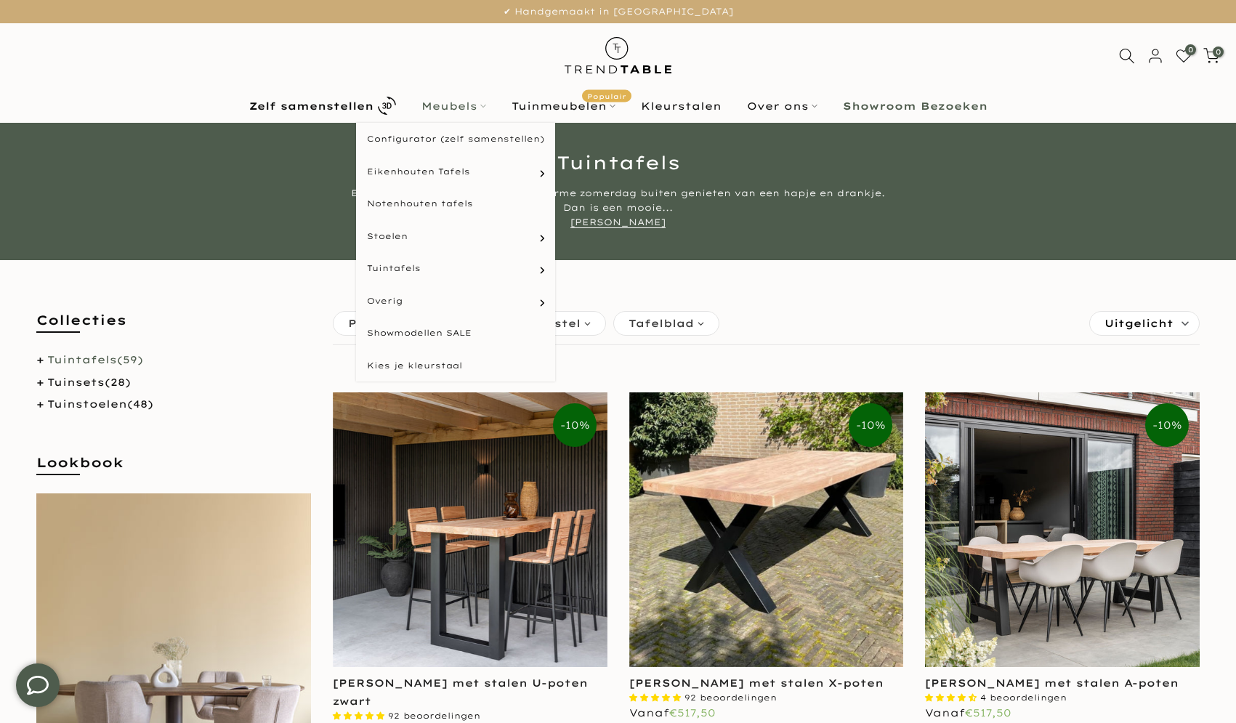
click at [465, 108] on link "Meubels" at bounding box center [453, 105] width 90 height 17
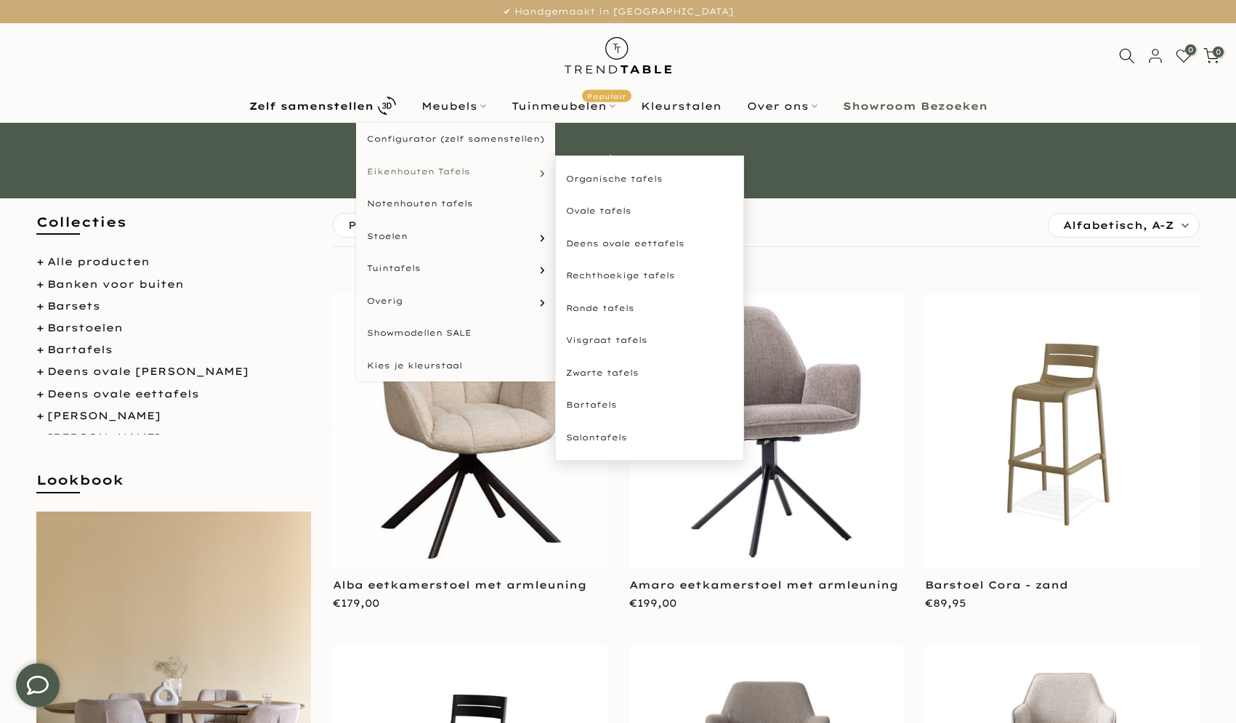
click at [461, 168] on span "Eikenhouten Tafels" at bounding box center [418, 172] width 103 height 12
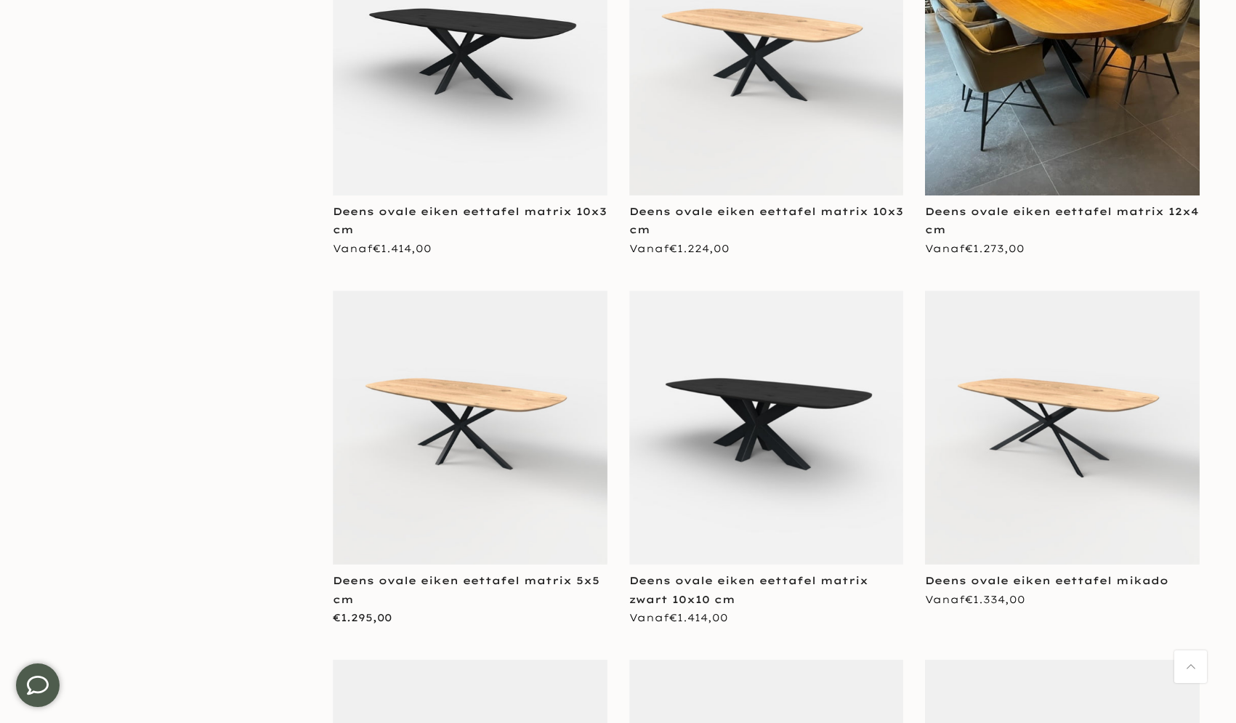
scroll to position [1547, 0]
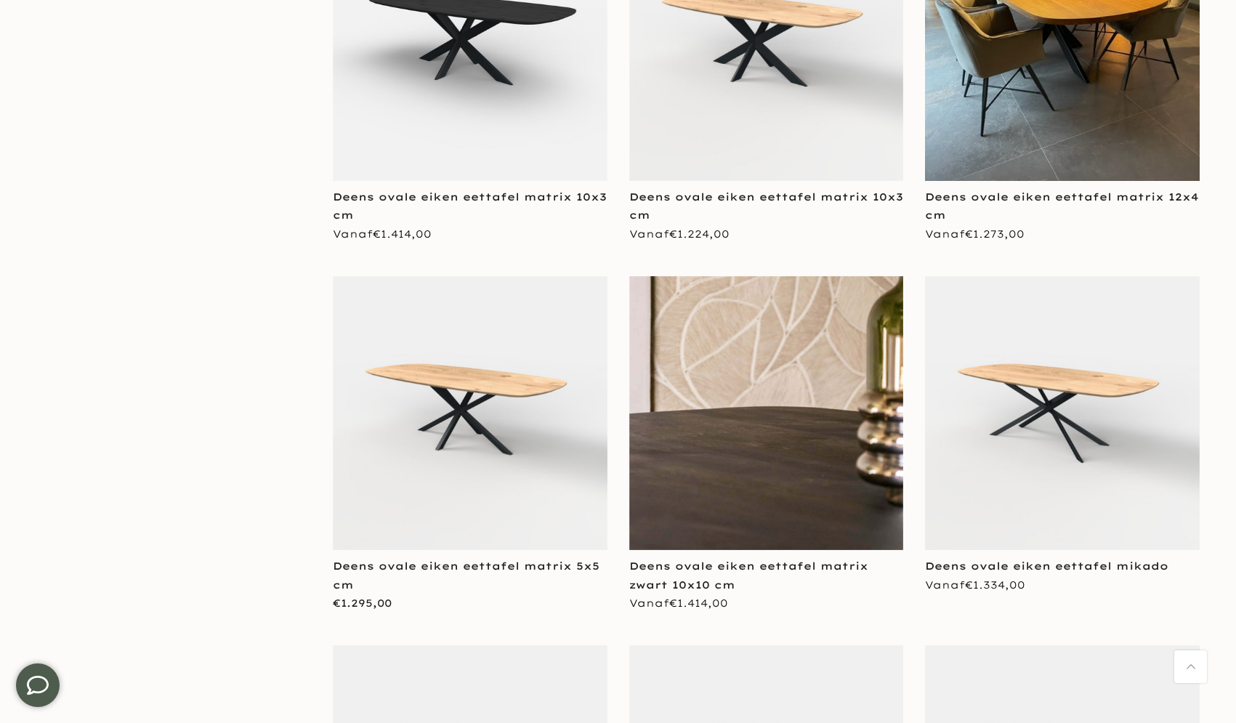
click at [771, 410] on img at bounding box center [766, 413] width 275 height 275
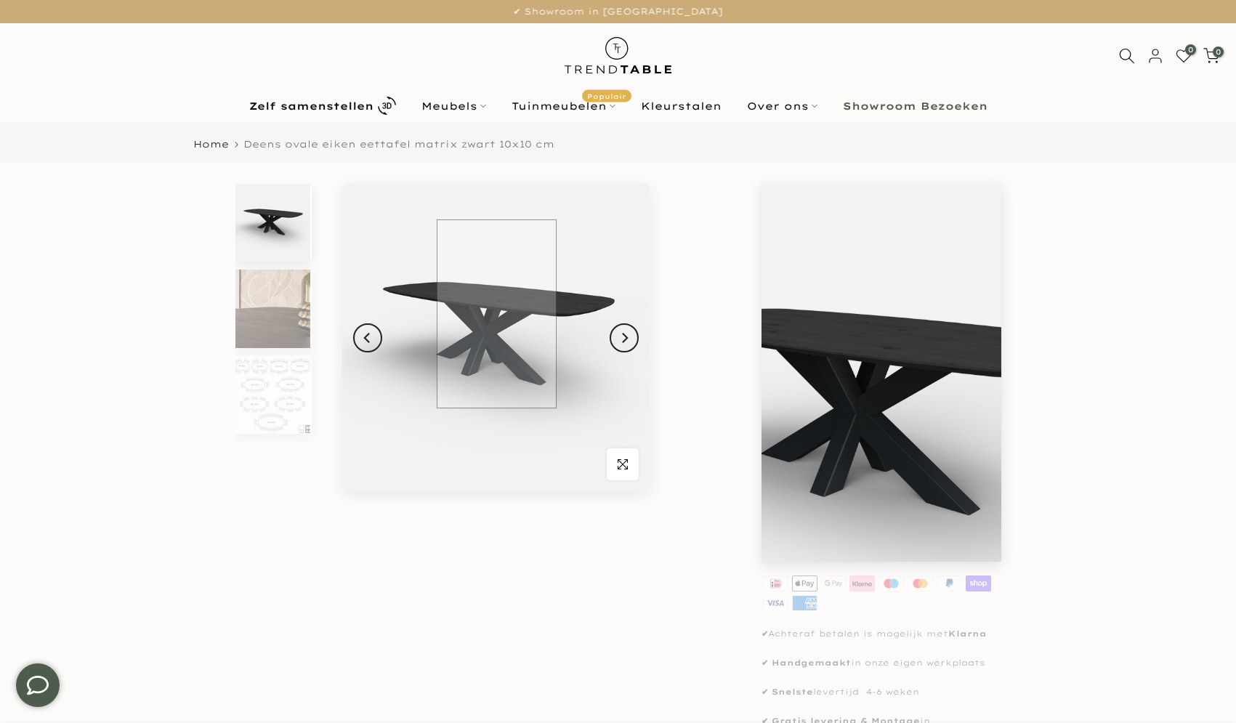
click at [496, 314] on img at bounding box center [495, 337] width 307 height 307
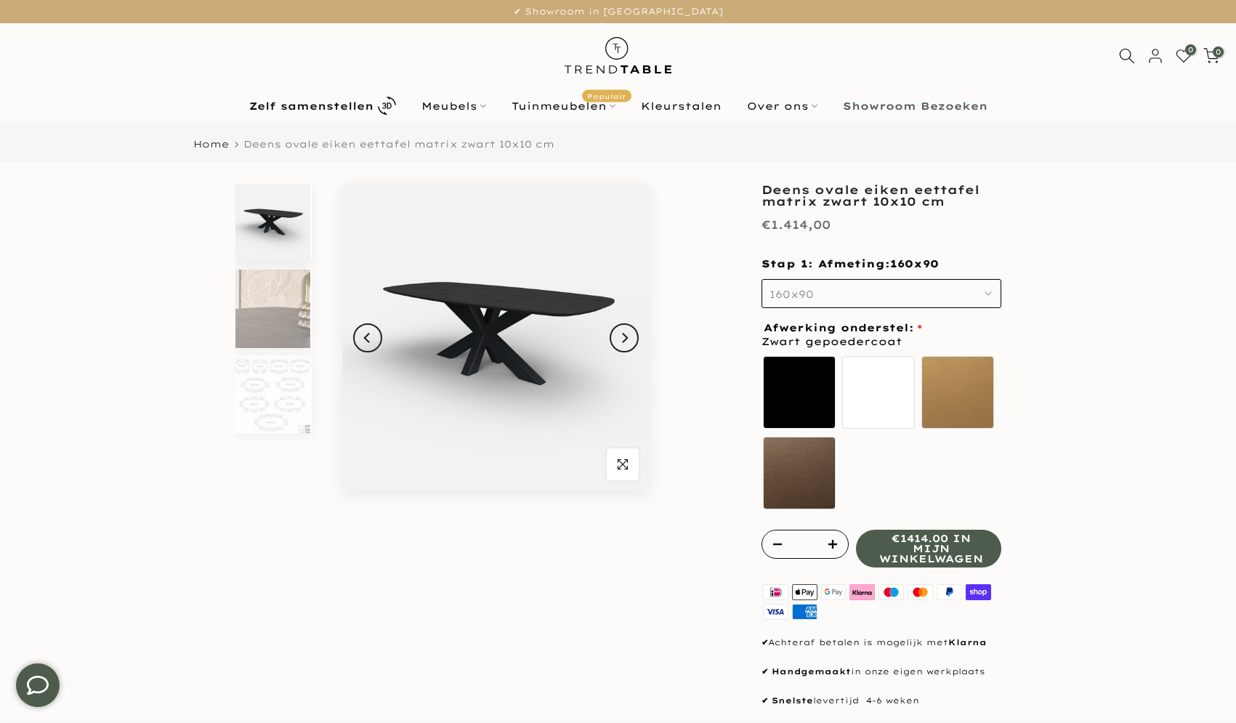
click at [274, 224] on img at bounding box center [272, 223] width 75 height 78
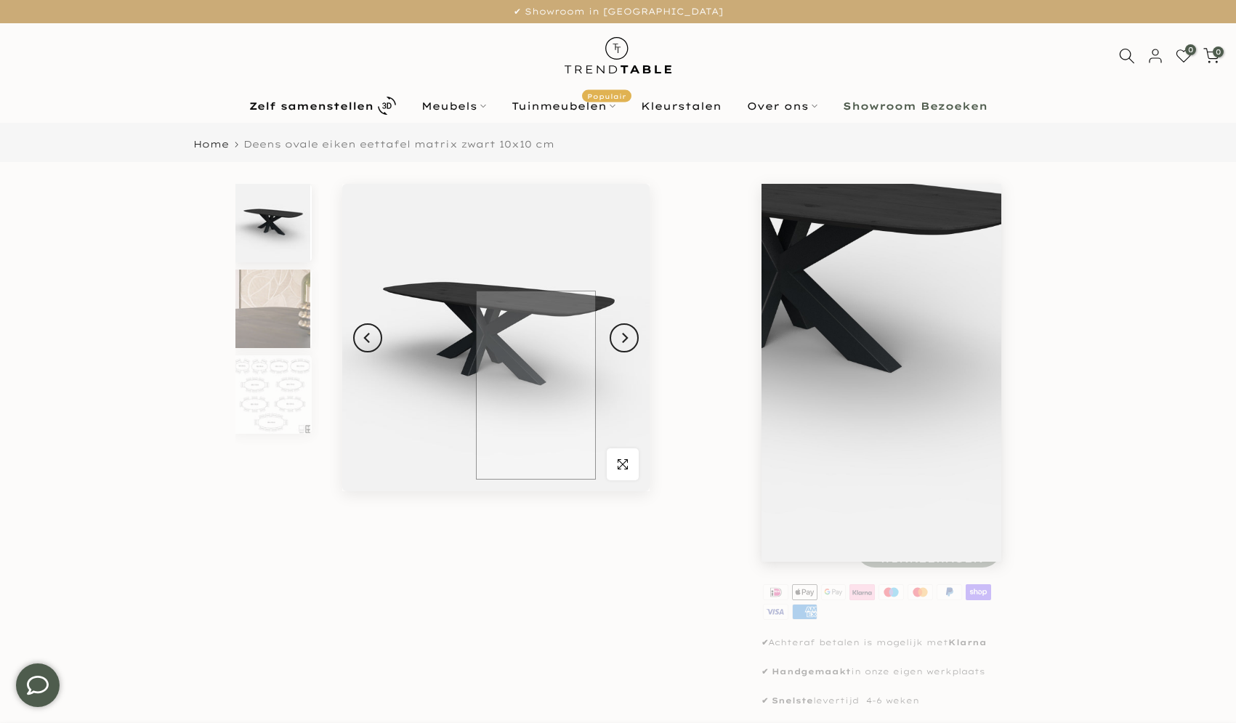
click at [535, 383] on img at bounding box center [495, 337] width 307 height 307
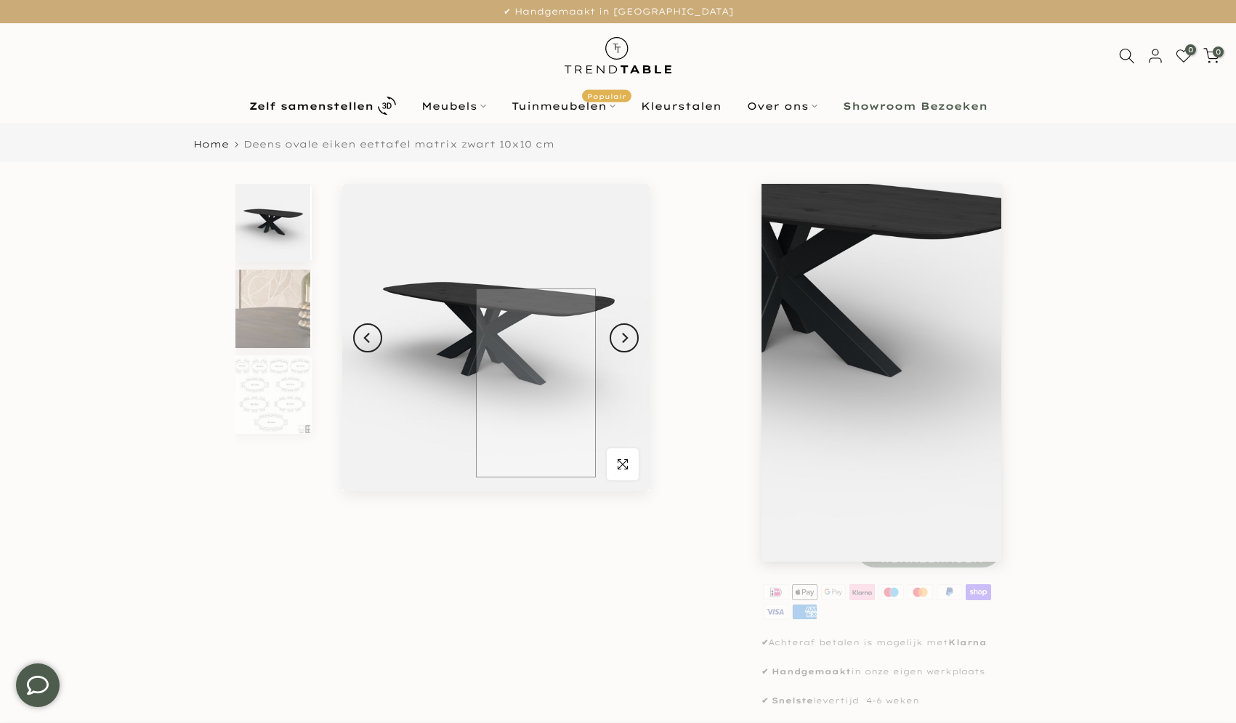
click at [535, 383] on img at bounding box center [495, 337] width 307 height 307
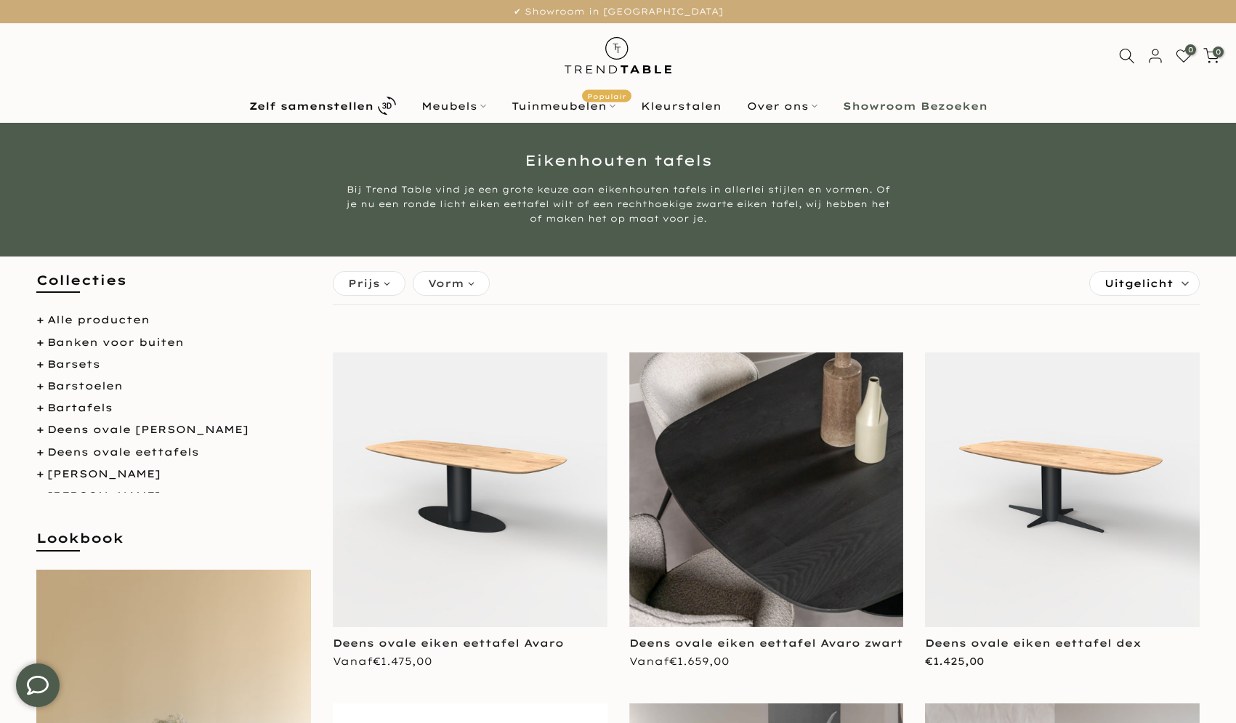
scroll to position [485, 0]
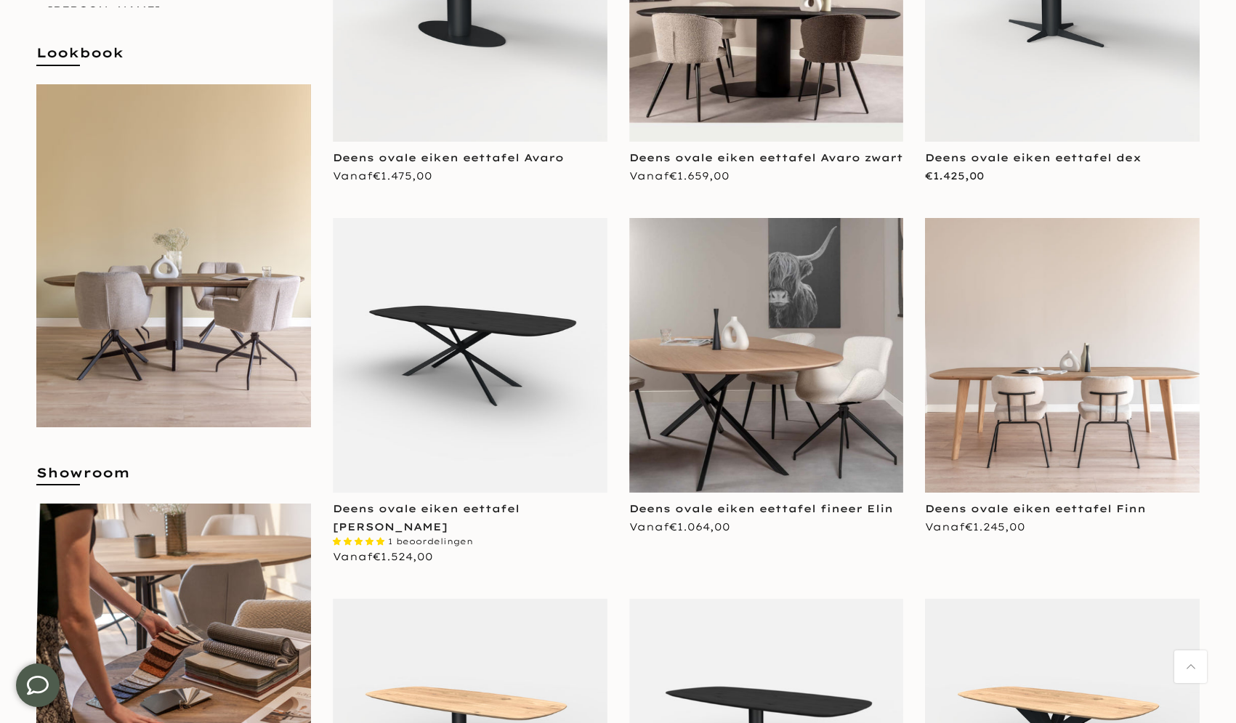
click at [1047, 448] on img at bounding box center [1062, 355] width 275 height 275
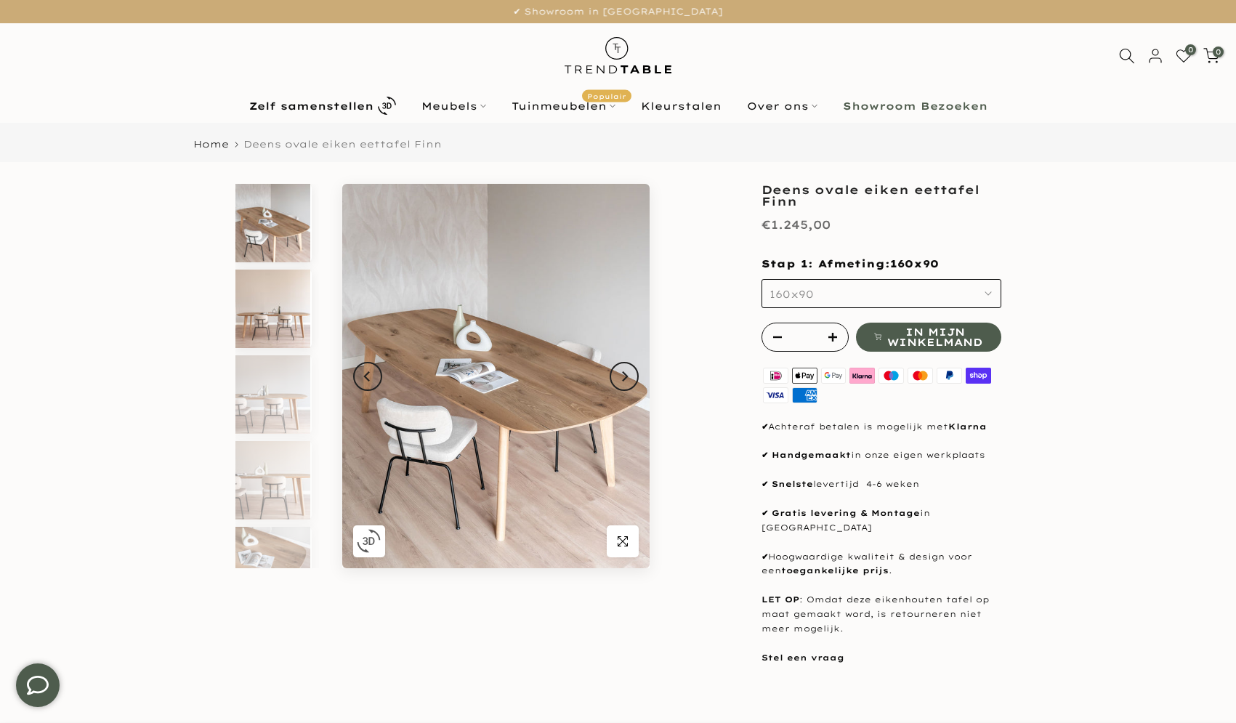
click at [267, 296] on img at bounding box center [272, 308] width 75 height 78
